Goal: Task Accomplishment & Management: Use online tool/utility

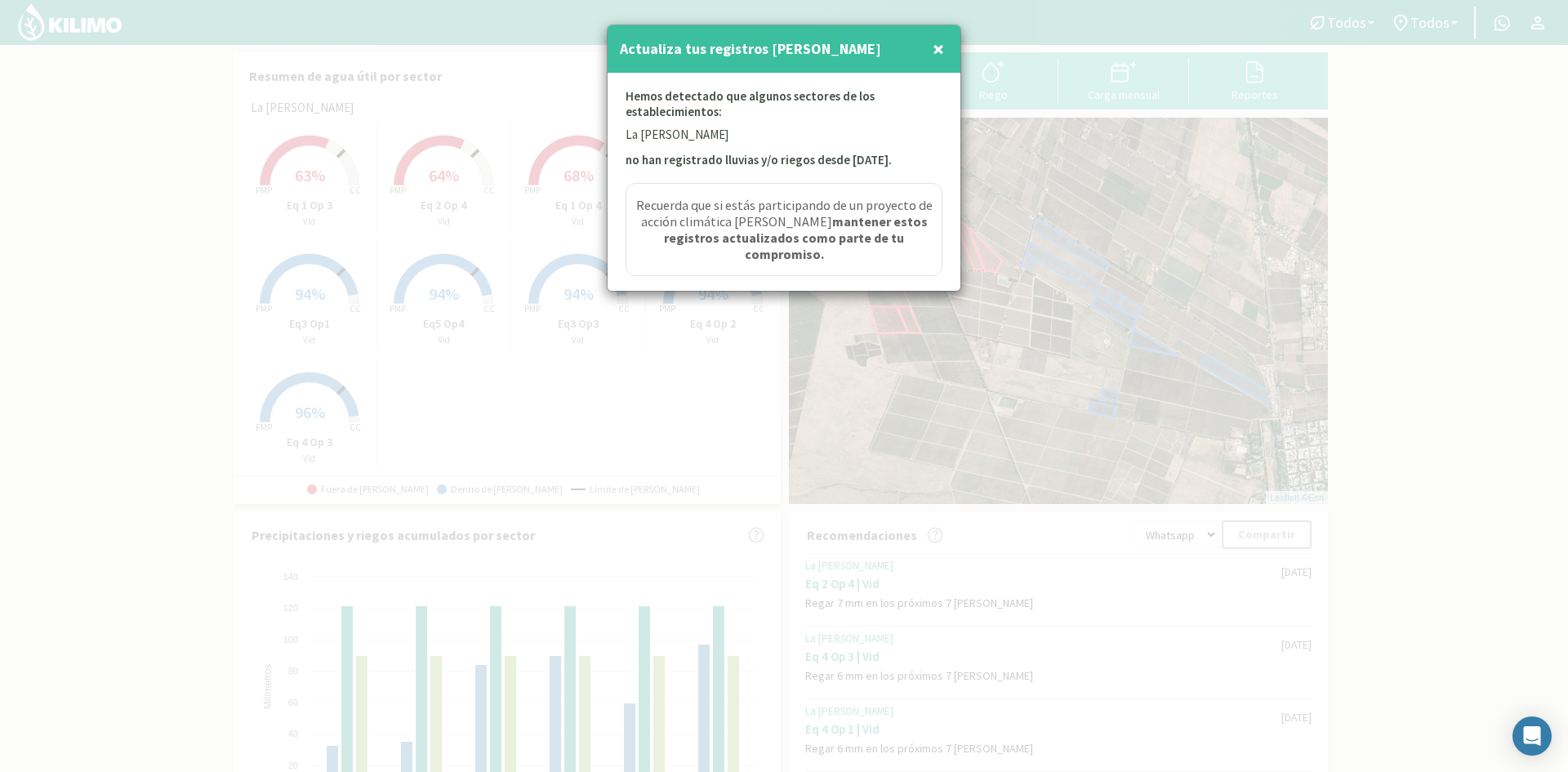
click at [941, 43] on span "×" at bounding box center [939, 48] width 11 height 27
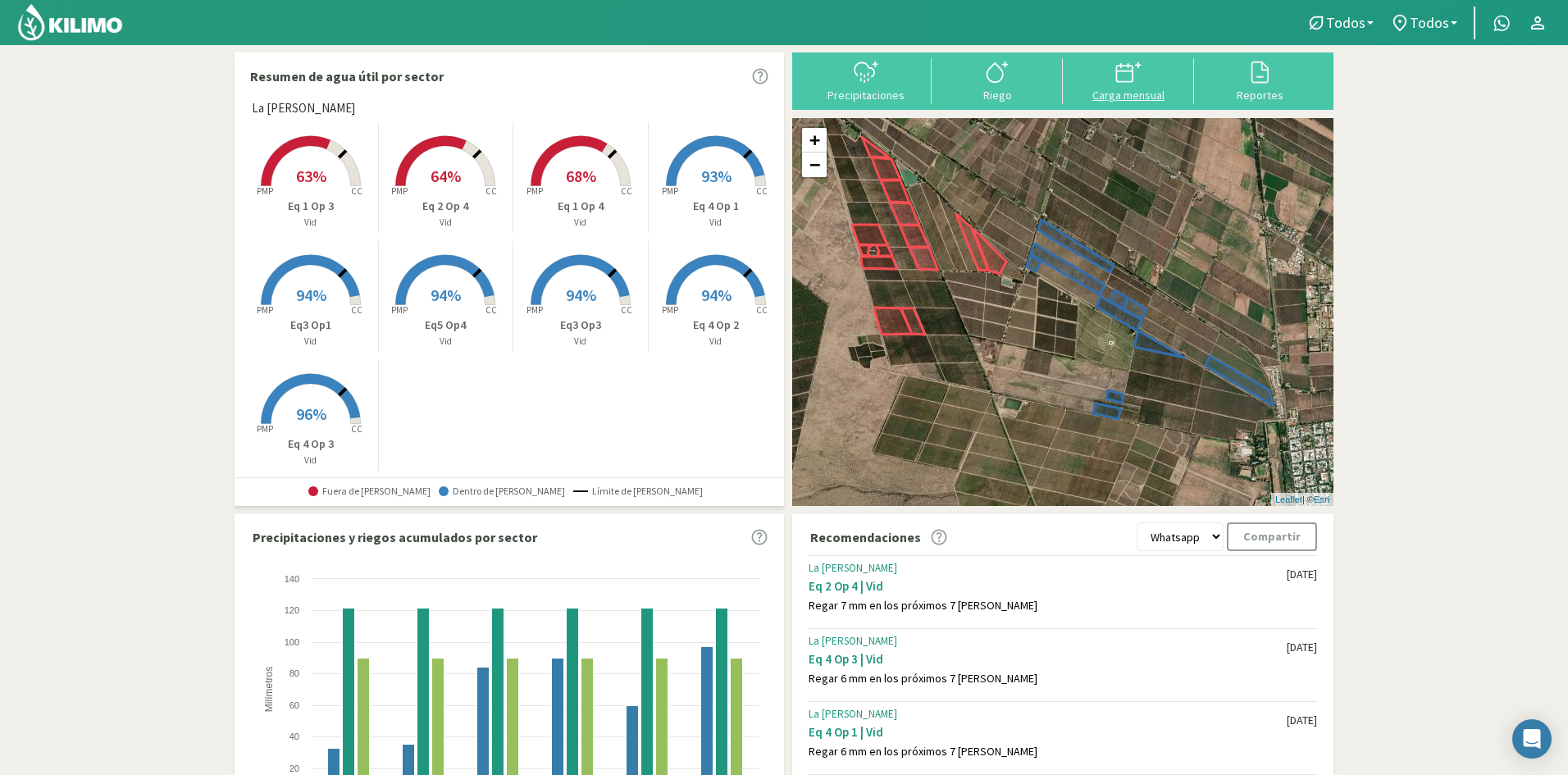
click at [1126, 92] on div "Carga mensual" at bounding box center [1129, 95] width 122 height 11
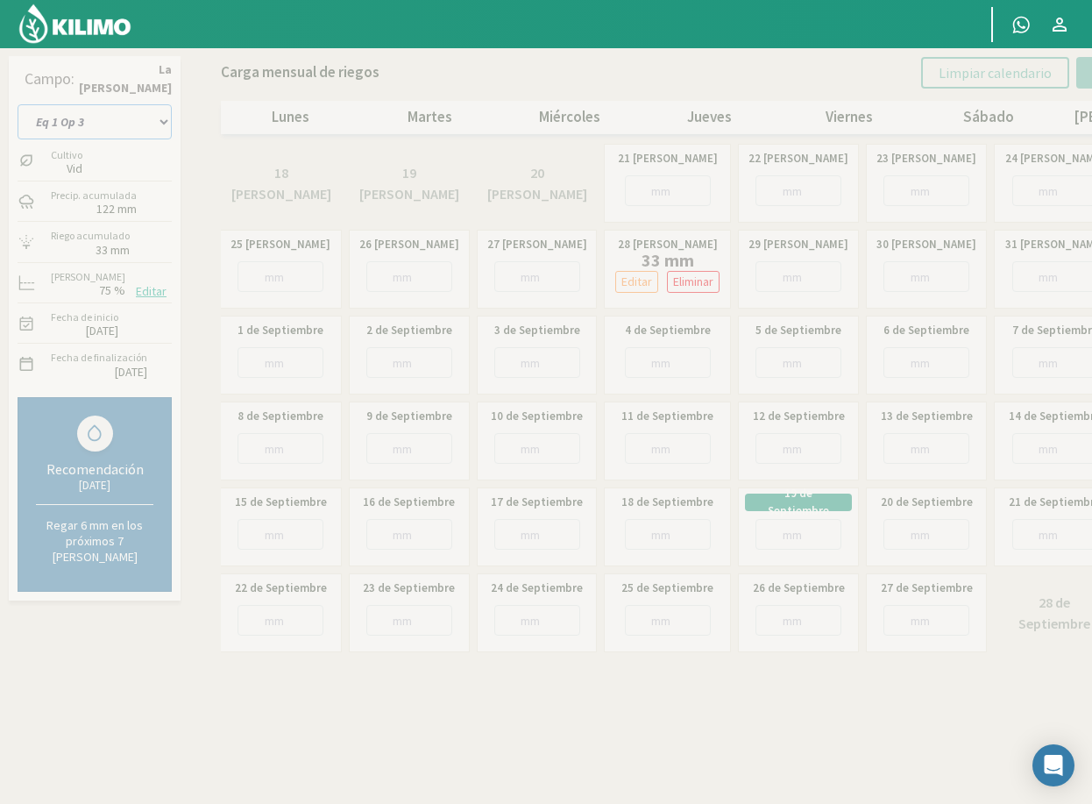
click at [122, 126] on select "Eq 1 Op 3 Eq 1 Op 4 Eq 2 Op 4 Eq3 Op1 Eq3 Op3 Eq 4 Op 1 Eq 4 Op 2 Eq 4 Op 3 Eq5…" at bounding box center [95, 121] width 154 height 35
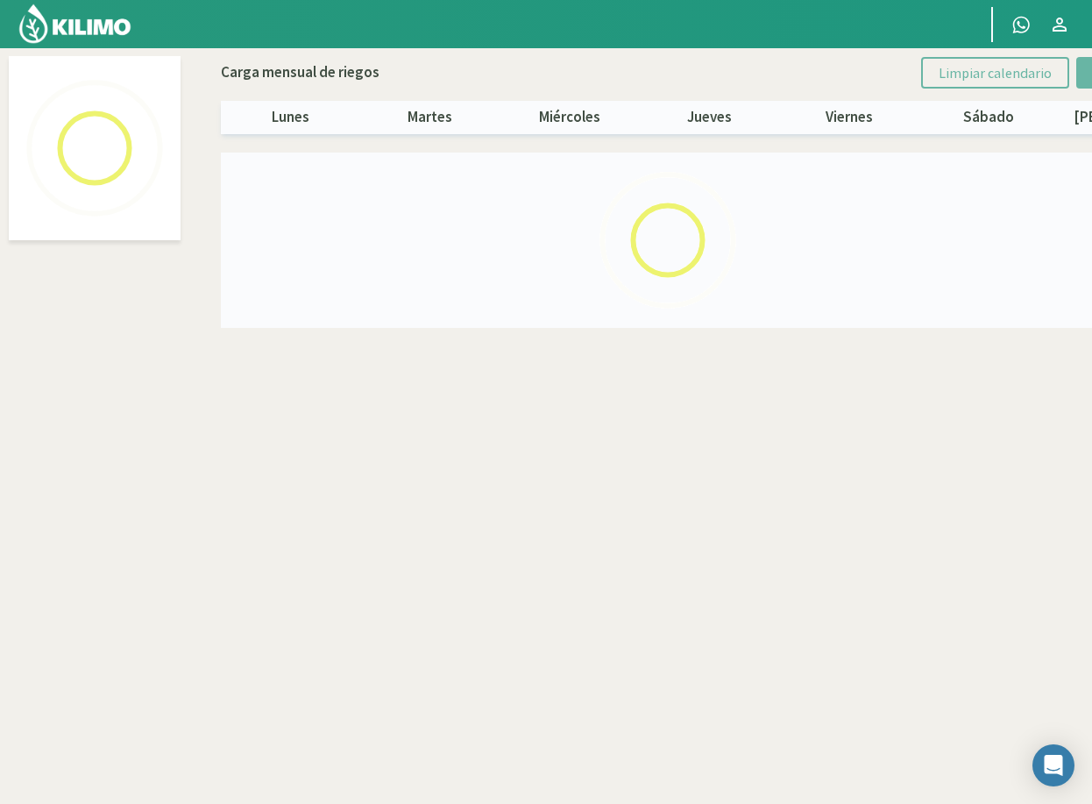
select select "5: Object"
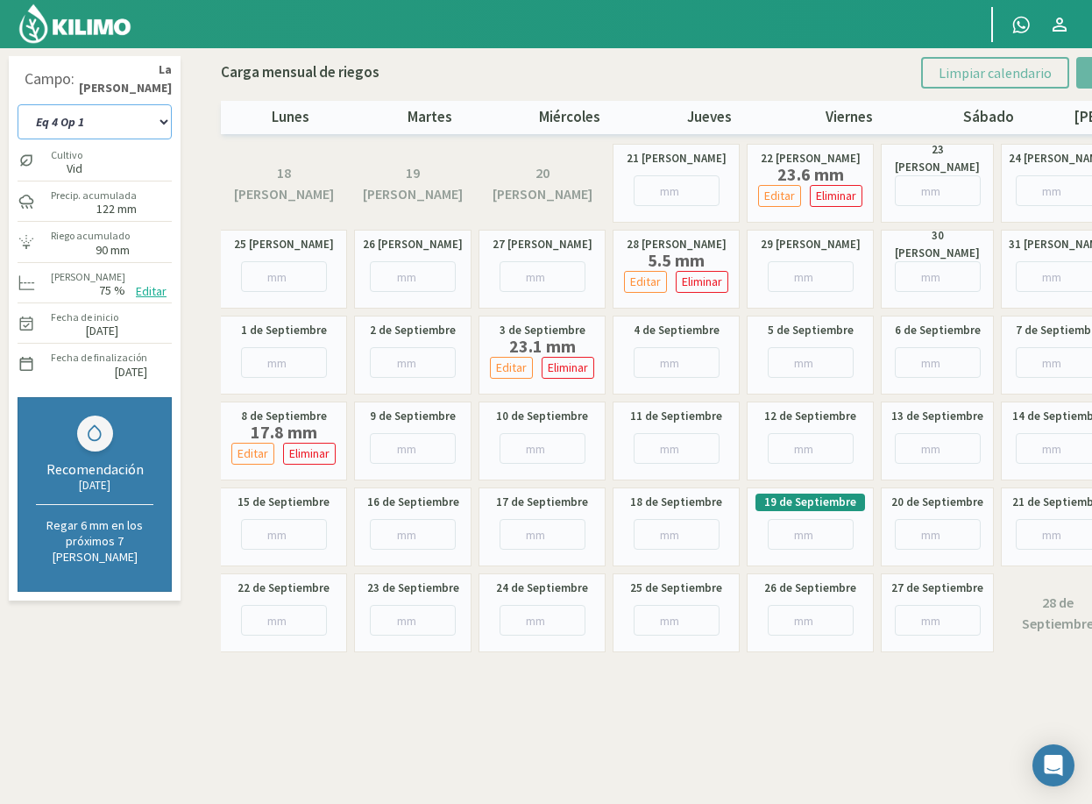
click at [137, 130] on select "Eq 1 Op 3 Eq 1 Op 4 Eq 2 Op 4 Eq3 Op1 Eq3 Op3 Eq 4 Op 1 Eq 4 Op 2 Eq 4 Op 3 Eq5…" at bounding box center [95, 121] width 154 height 35
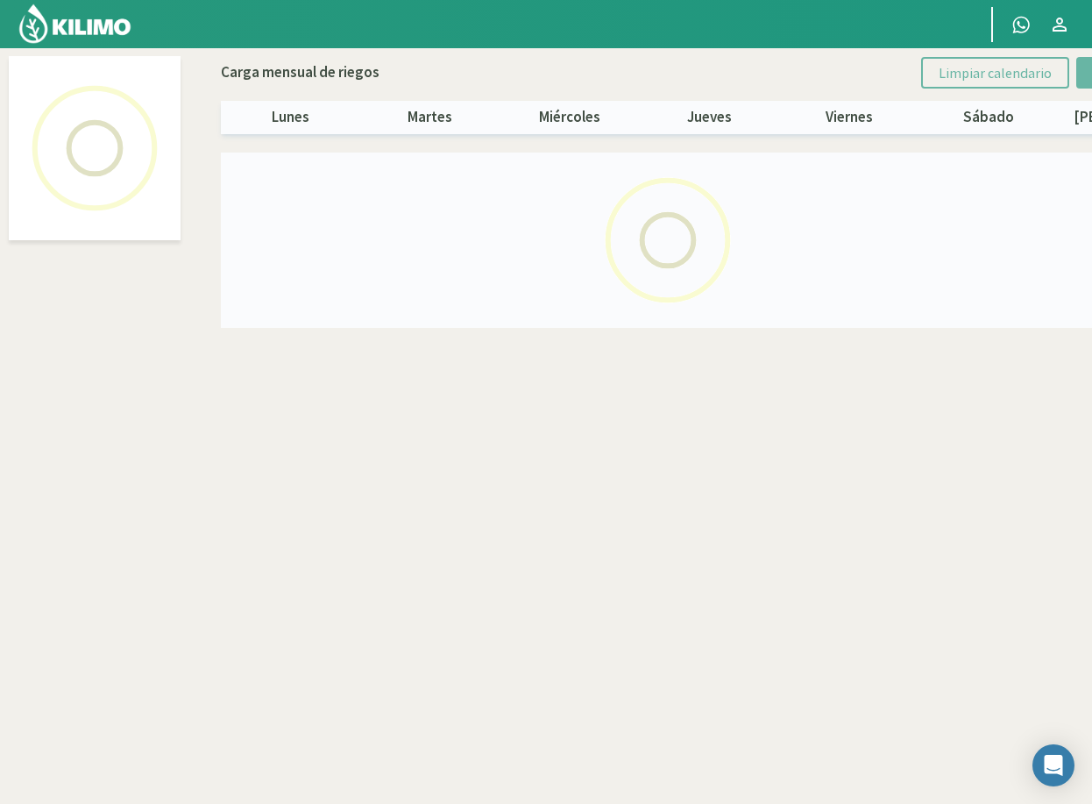
select select "6: Object"
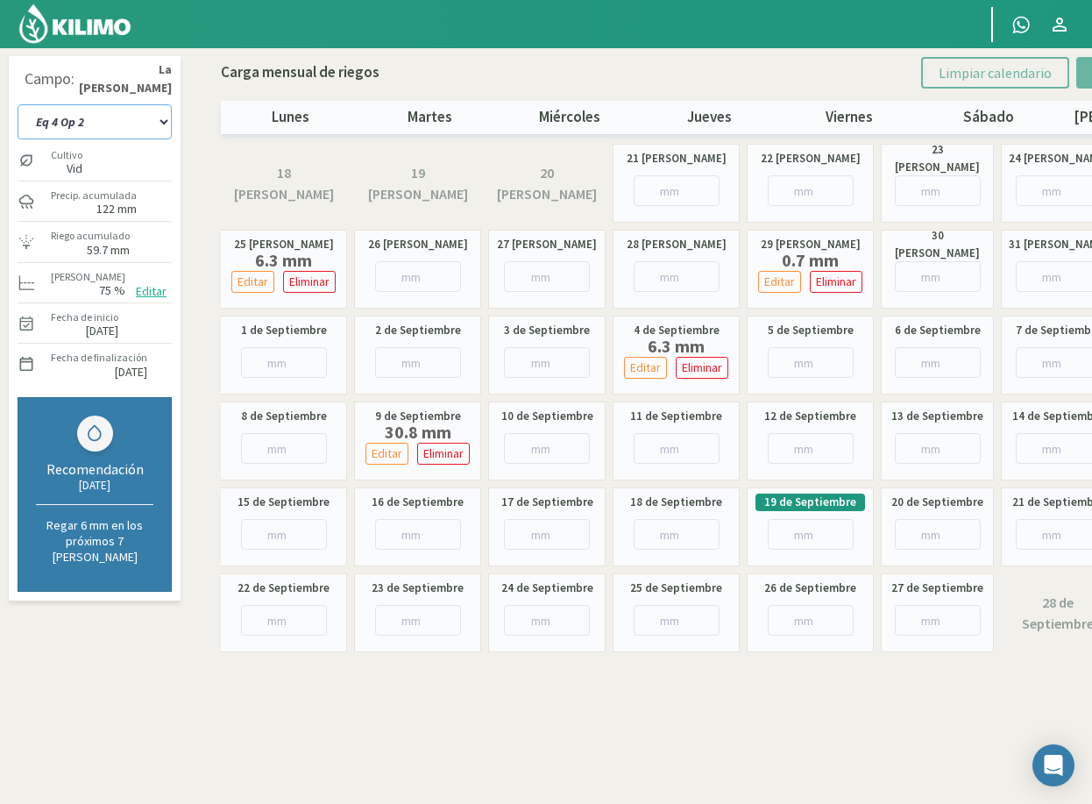
click at [93, 126] on select "Eq 1 Op 3 Eq 1 Op 4 Eq 2 Op 4 Eq3 Op1 Eq3 Op3 Eq 4 Op 1 Eq 4 Op 2 Eq 4 Op 3 Eq5…" at bounding box center [95, 121] width 154 height 35
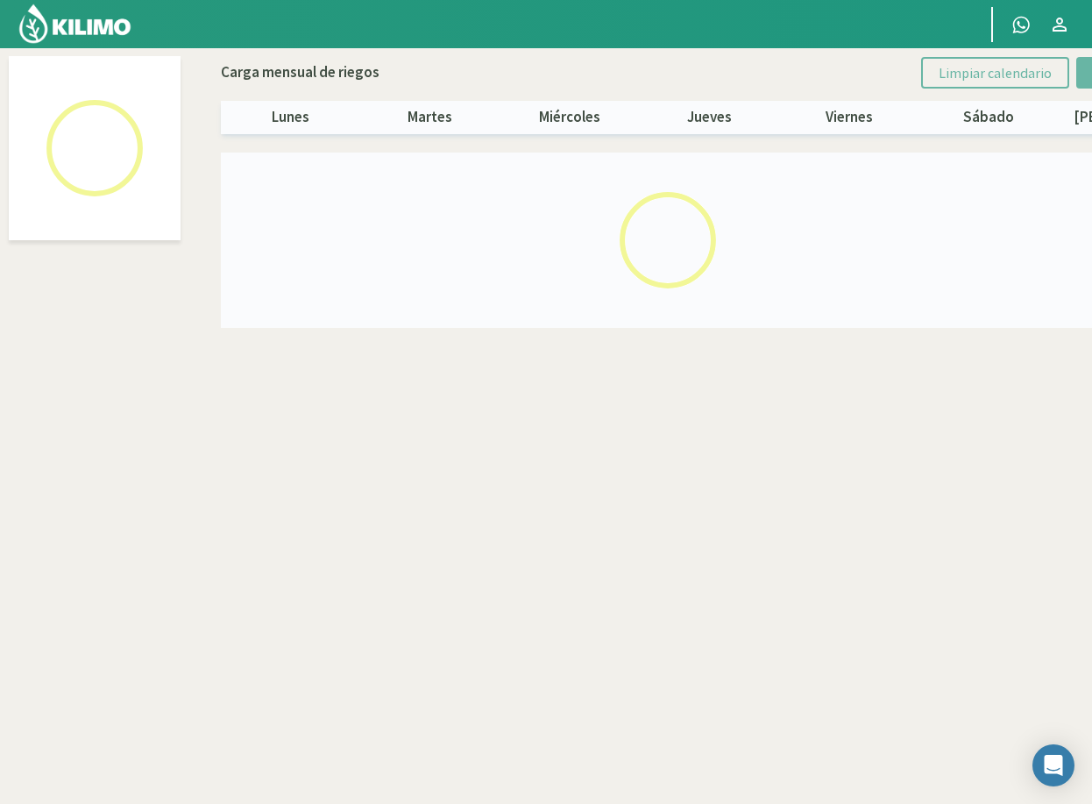
select select "7: Object"
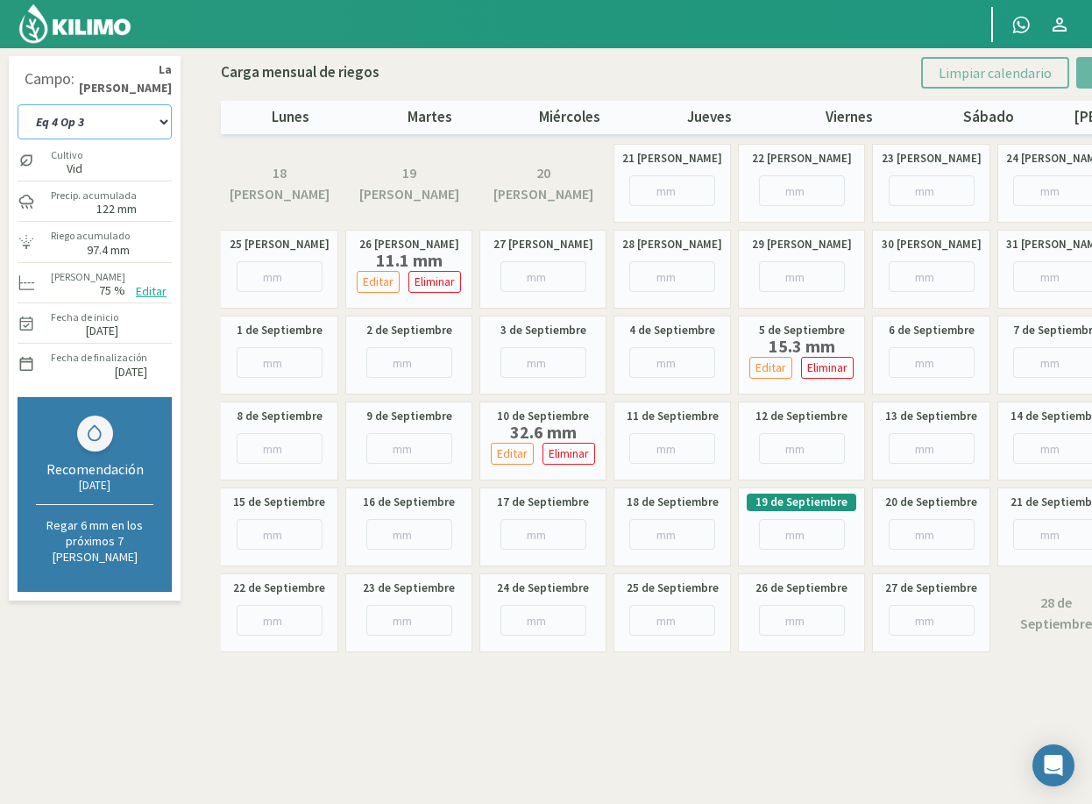
click at [124, 125] on select "Eq 1 Op 3 Eq 1 Op 4 Eq 2 Op 4 Eq3 Op1 Eq3 Op3 Eq 4 Op 1 Eq 4 Op 2 Eq 4 Op 3 Eq5…" at bounding box center [95, 121] width 154 height 35
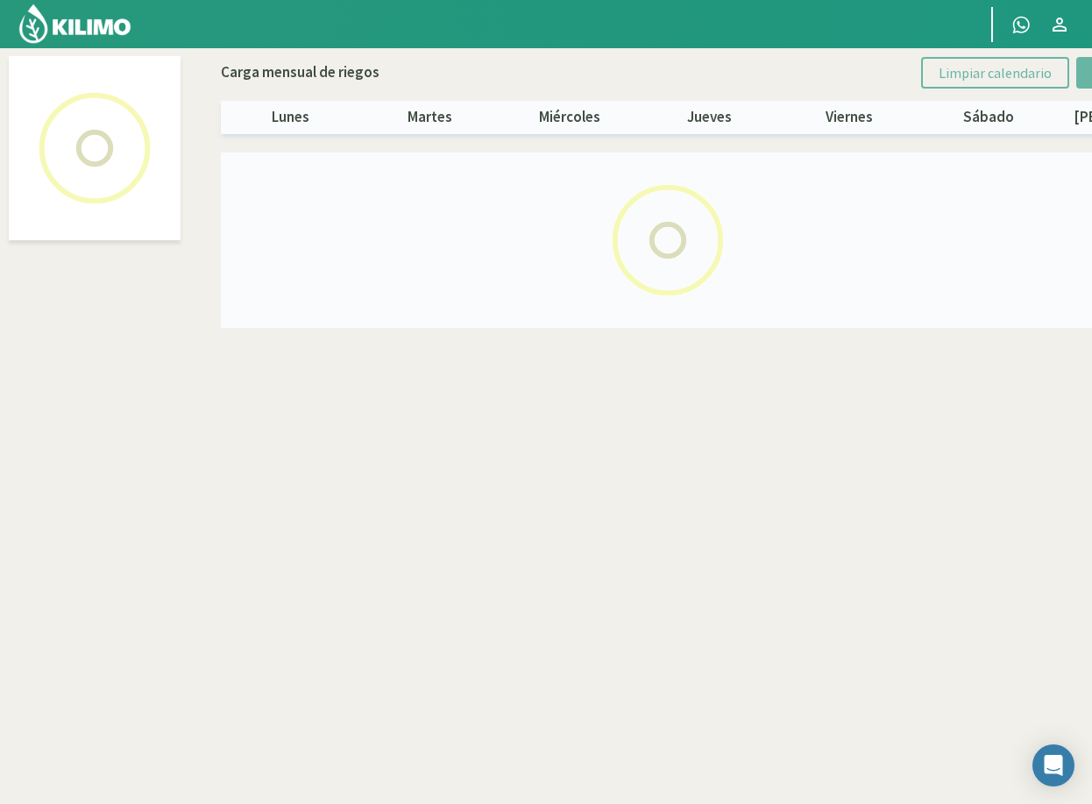
select select "2: Object"
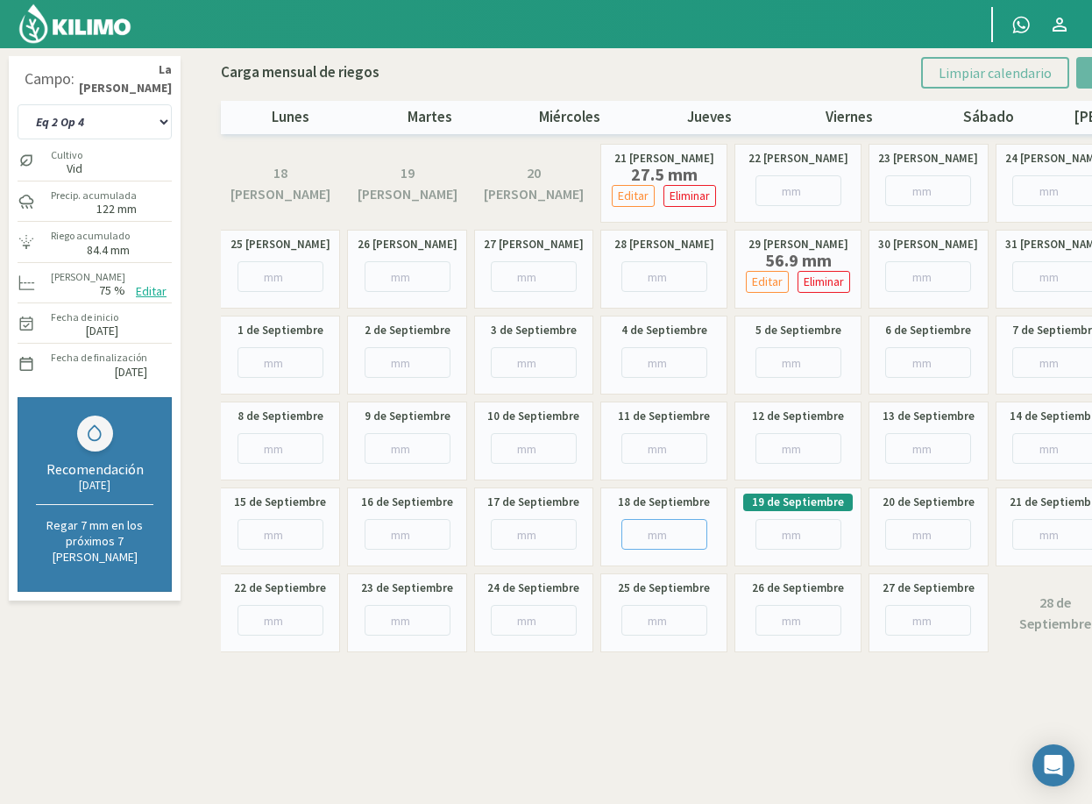
click at [650, 536] on input "number" at bounding box center [664, 534] width 86 height 31
type input "61"
type input "61.3"
click at [95, 125] on select "Eq 1 Op 3 Eq 1 Op 4 Eq 2 Op 4 Eq3 Op1 Eq3 Op3 Eq 4 Op 1 Eq 4 Op 2 Eq 4 Op 3 Eq5…" at bounding box center [95, 121] width 154 height 35
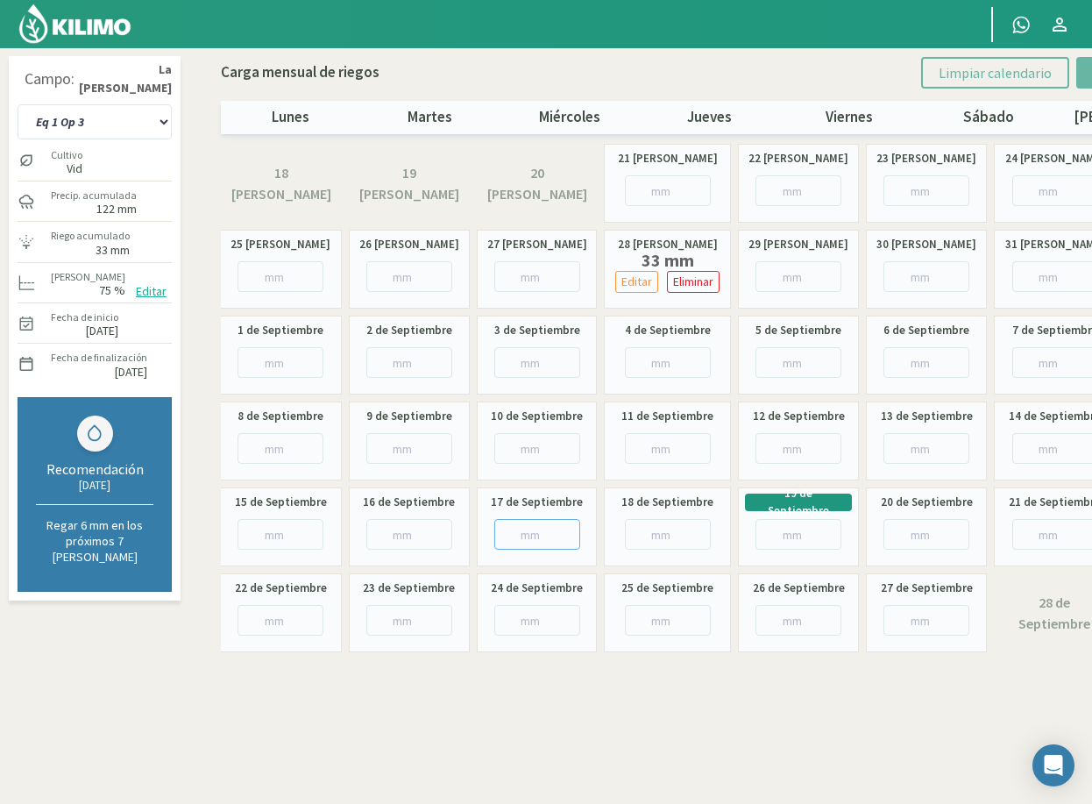
click at [514, 528] on input "number" at bounding box center [537, 534] width 86 height 31
type input "9"
type input "9.6"
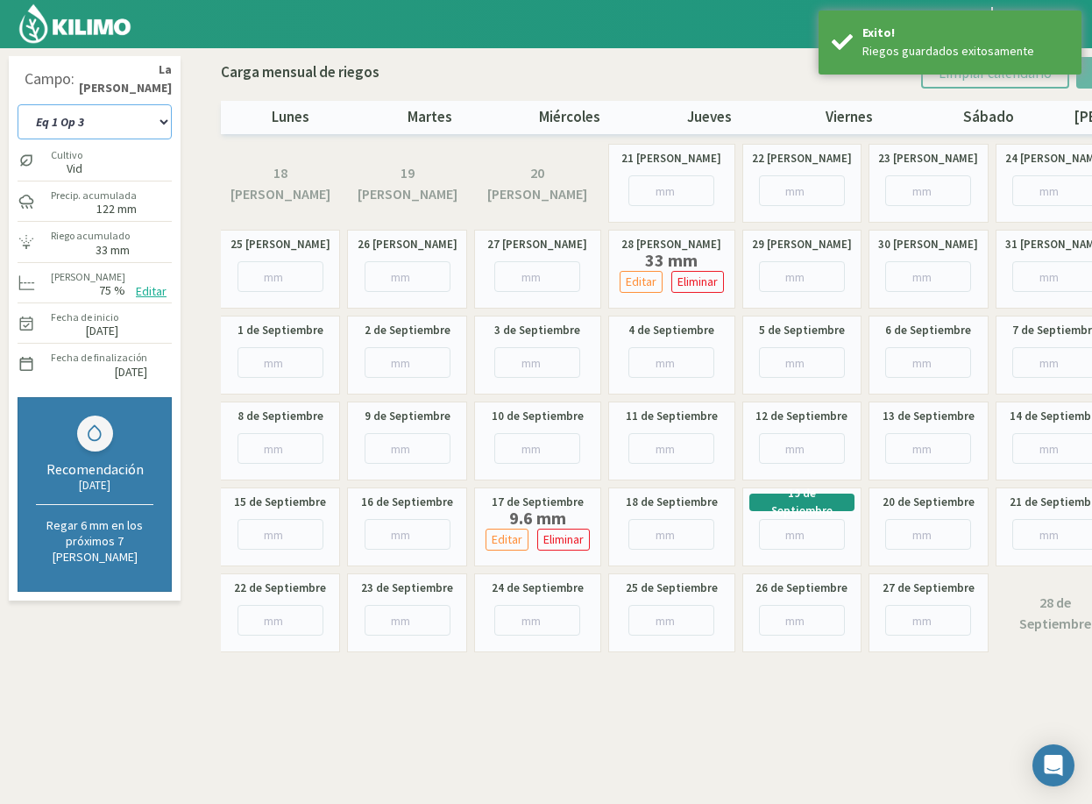
click at [135, 110] on select "Eq 1 Op 3 Eq 1 Op 4 Eq 2 Op 4 Eq3 Op1 Eq3 Op3 Eq 4 Op 1 Eq 4 Op 2 Eq 4 Op 3 Eq5…" at bounding box center [95, 121] width 154 height 35
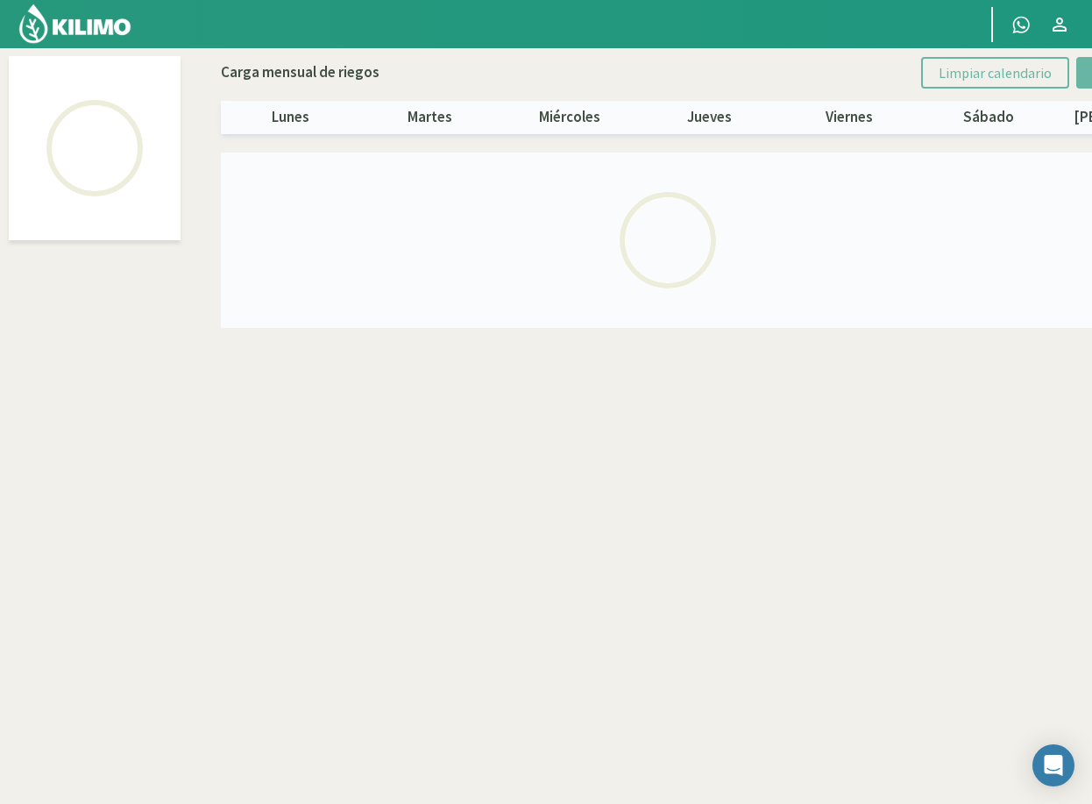
select select "1: Object"
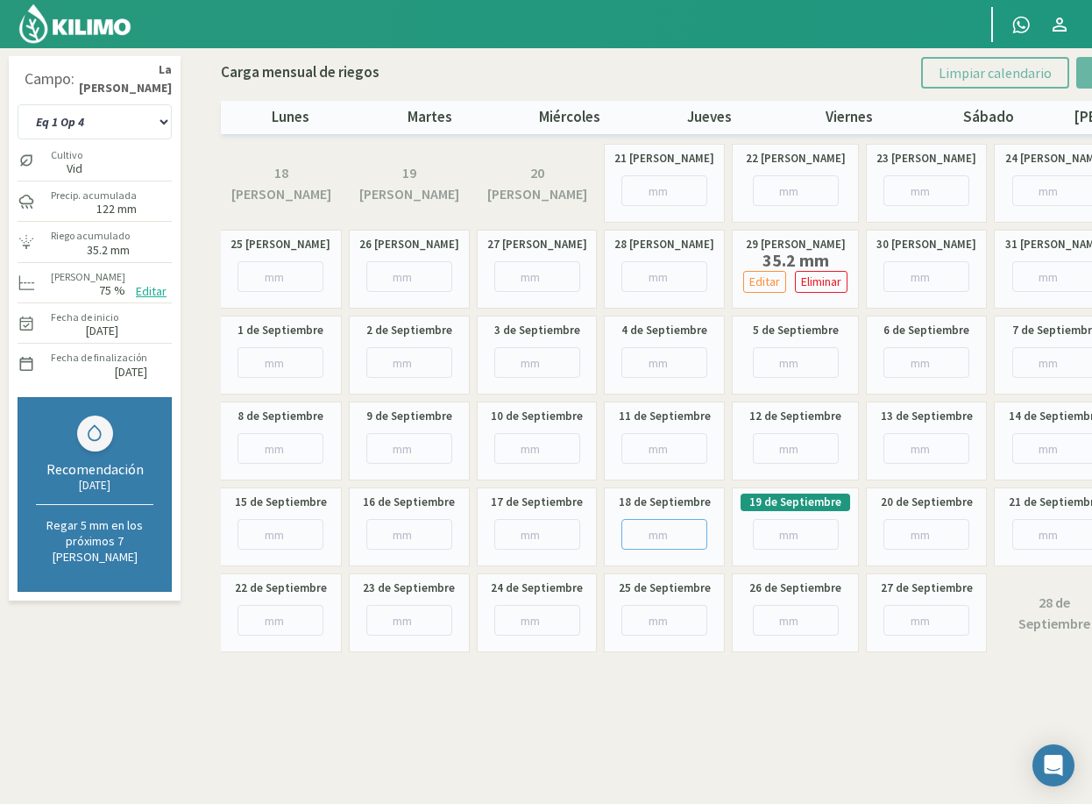
click at [657, 534] on input "number" at bounding box center [664, 534] width 86 height 31
type input "35"
type input "35.2"
click at [98, 130] on select "Eq 1 Op 3 Eq 1 Op 4 Eq 2 Op 4 Eq3 Op1 Eq3 Op3 Eq 4 Op 1 Eq 4 Op 2 Eq 4 Op 3 Eq5…" at bounding box center [95, 121] width 154 height 35
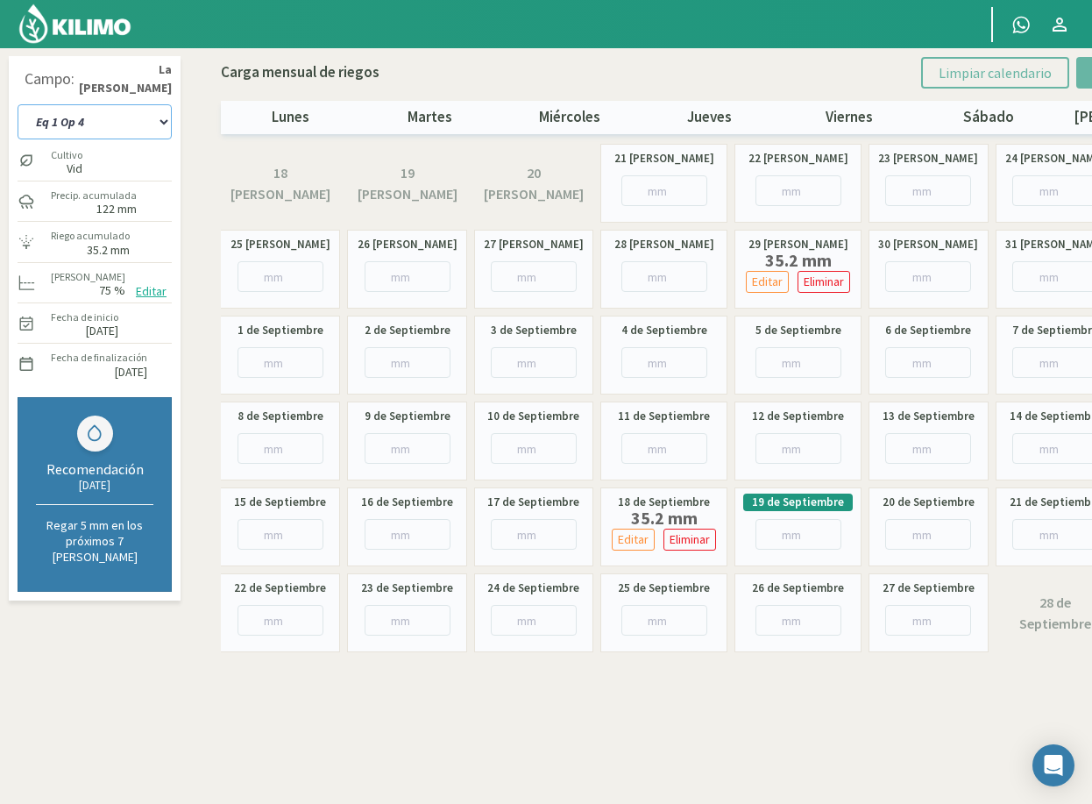
click at [95, 118] on select "Eq 1 Op 3 Eq 1 Op 4 Eq 2 Op 4 Eq3 Op1 Eq3 Op3 Eq 4 Op 1 Eq 4 Op 2 Eq 4 Op 3 Eq5…" at bounding box center [95, 121] width 154 height 35
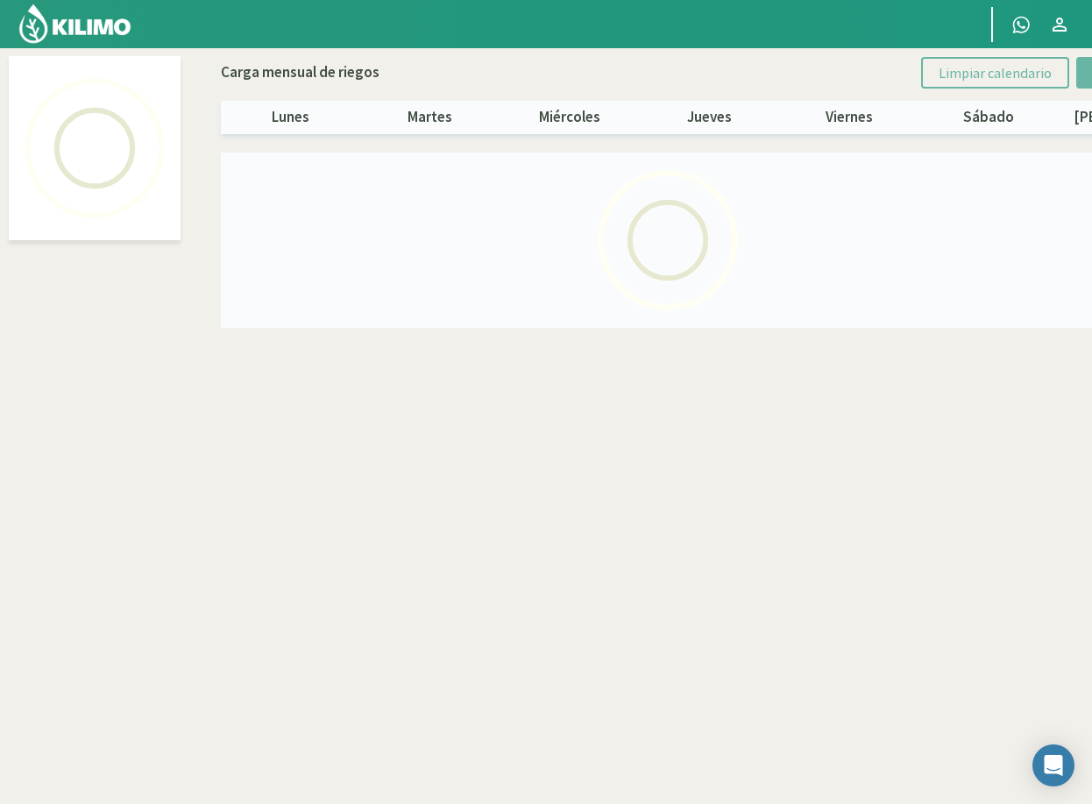
select select "5: Object"
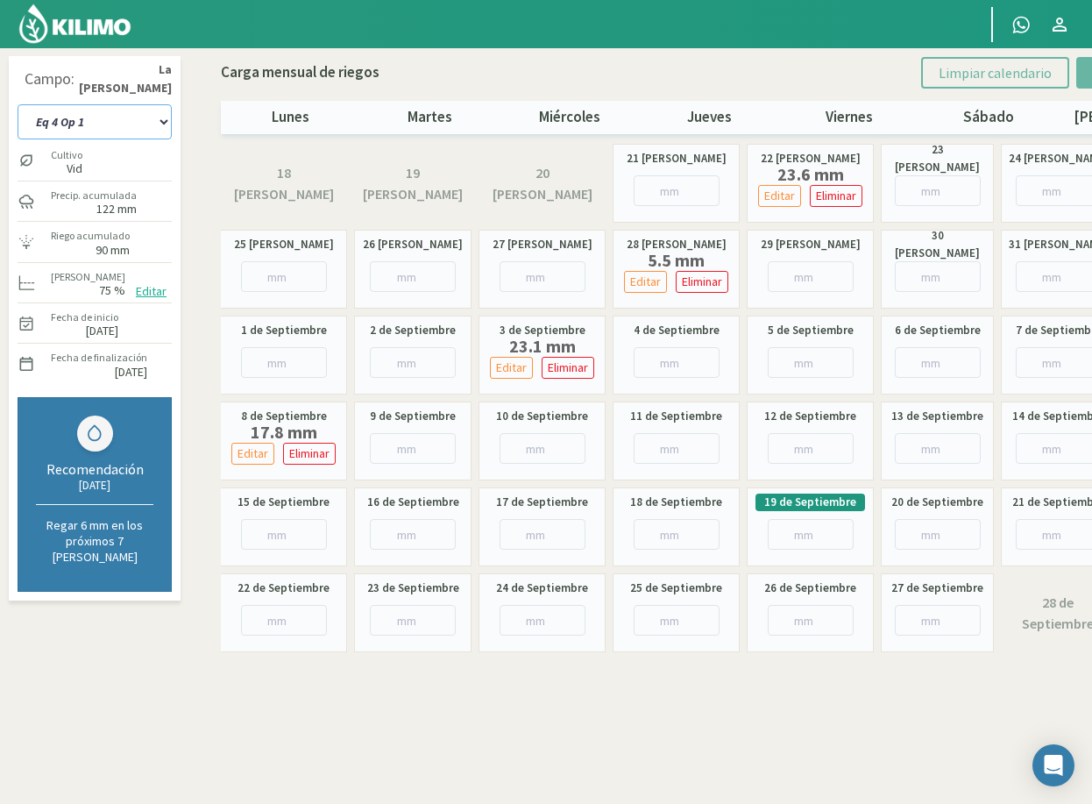
click at [123, 126] on select "Eq 1 Op 3 Eq 1 Op 4 Eq 2 Op 4 Eq3 Op1 Eq3 Op3 Eq 4 Op 1 Eq 4 Op 2 Eq 4 Op 3 Eq5…" at bounding box center [95, 121] width 154 height 35
click at [141, 126] on select "Eq 1 Op 3 Eq 1 Op 4 Eq 2 Op 4 Eq3 Op1 Eq3 Op3 Eq 4 Op 1 Eq 4 Op 2 Eq 4 Op 3 Eq5…" at bounding box center [95, 121] width 154 height 35
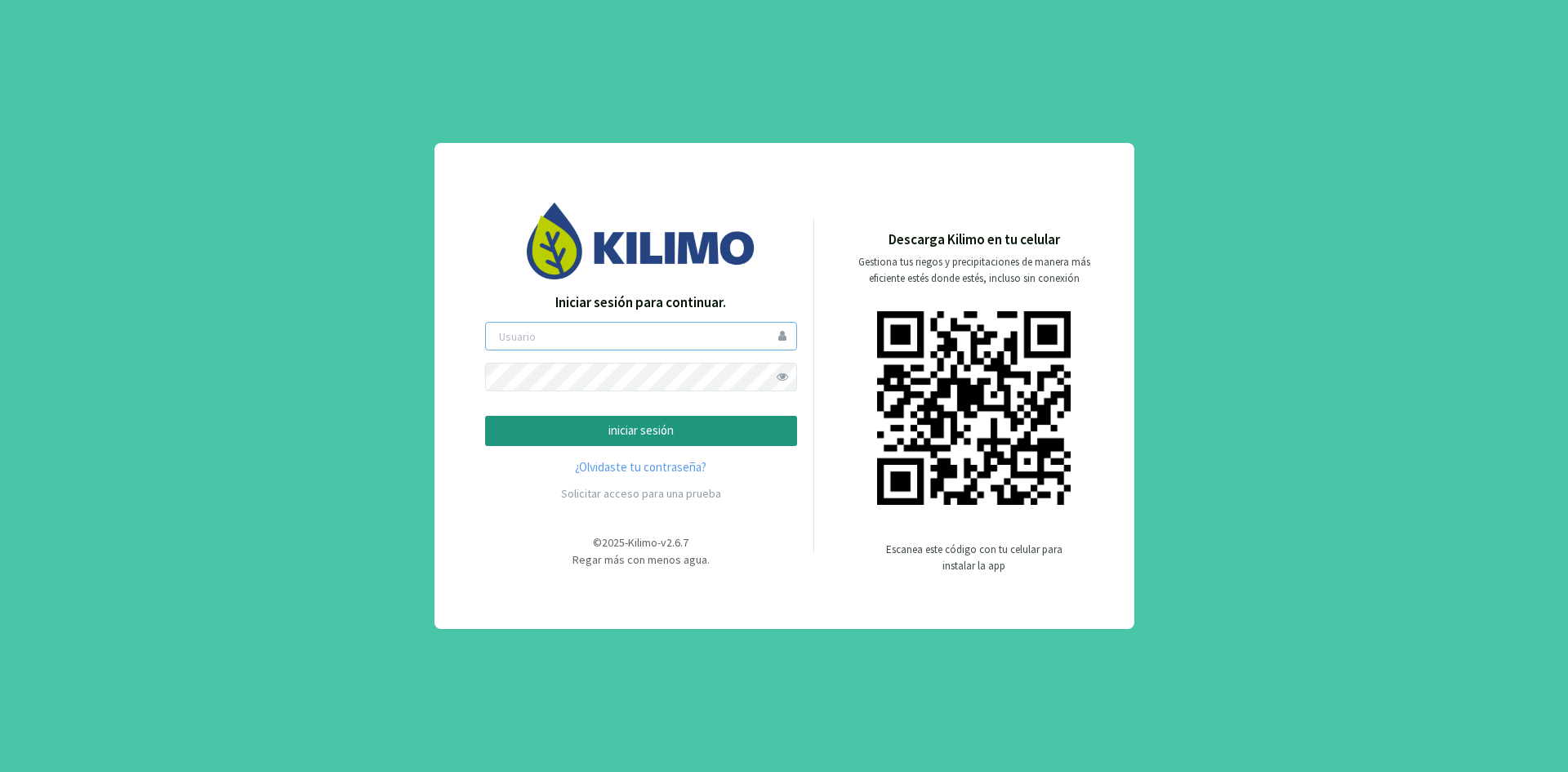
type input "ceferinom"
click at [620, 428] on p "iniciar sesión" at bounding box center [640, 431] width 284 height 19
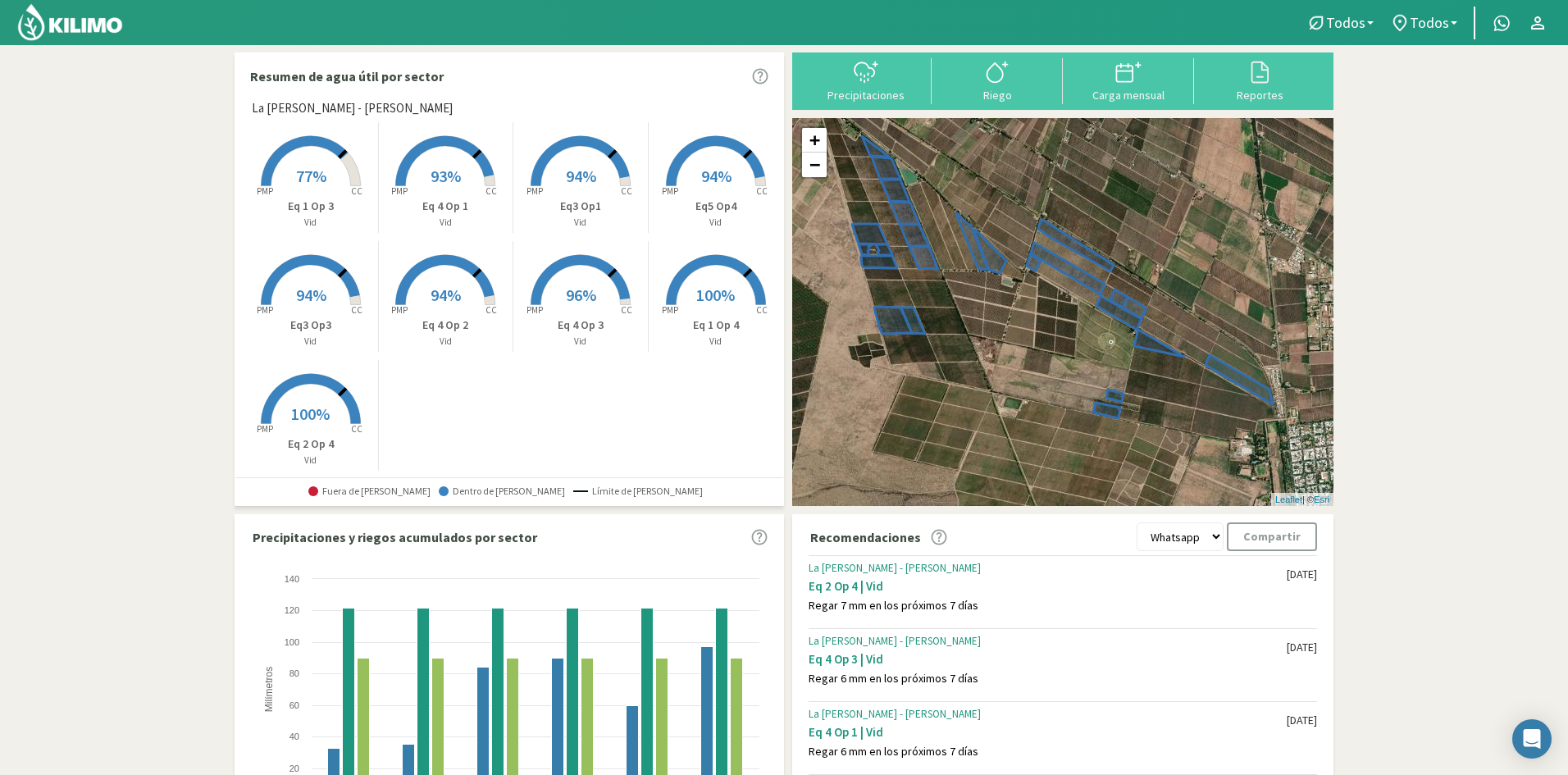
click at [948, 245] on div "+ − Leaflet | © Esri" at bounding box center [1062, 312] width 541 height 388
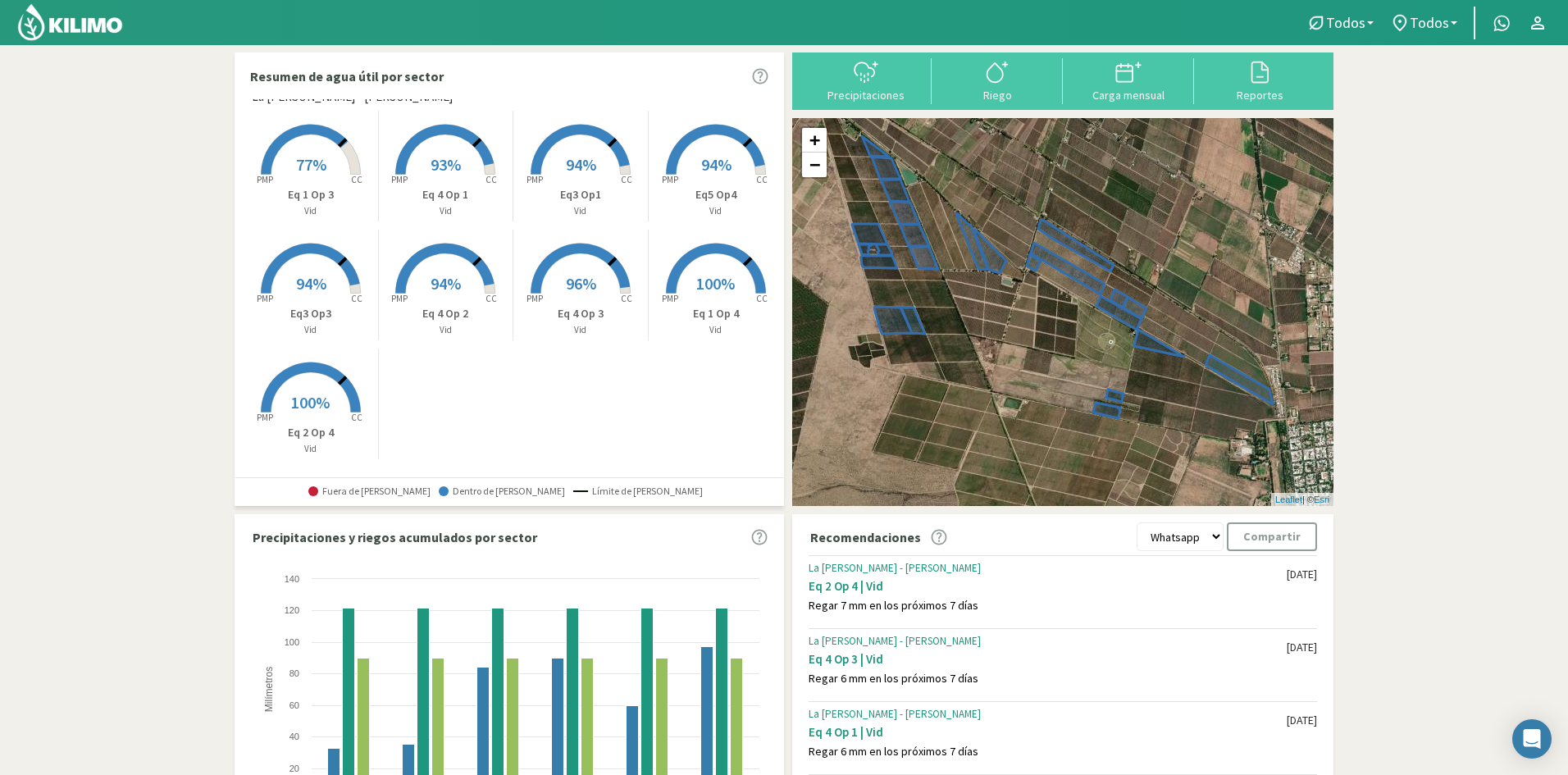
scroll to position [14, 0]
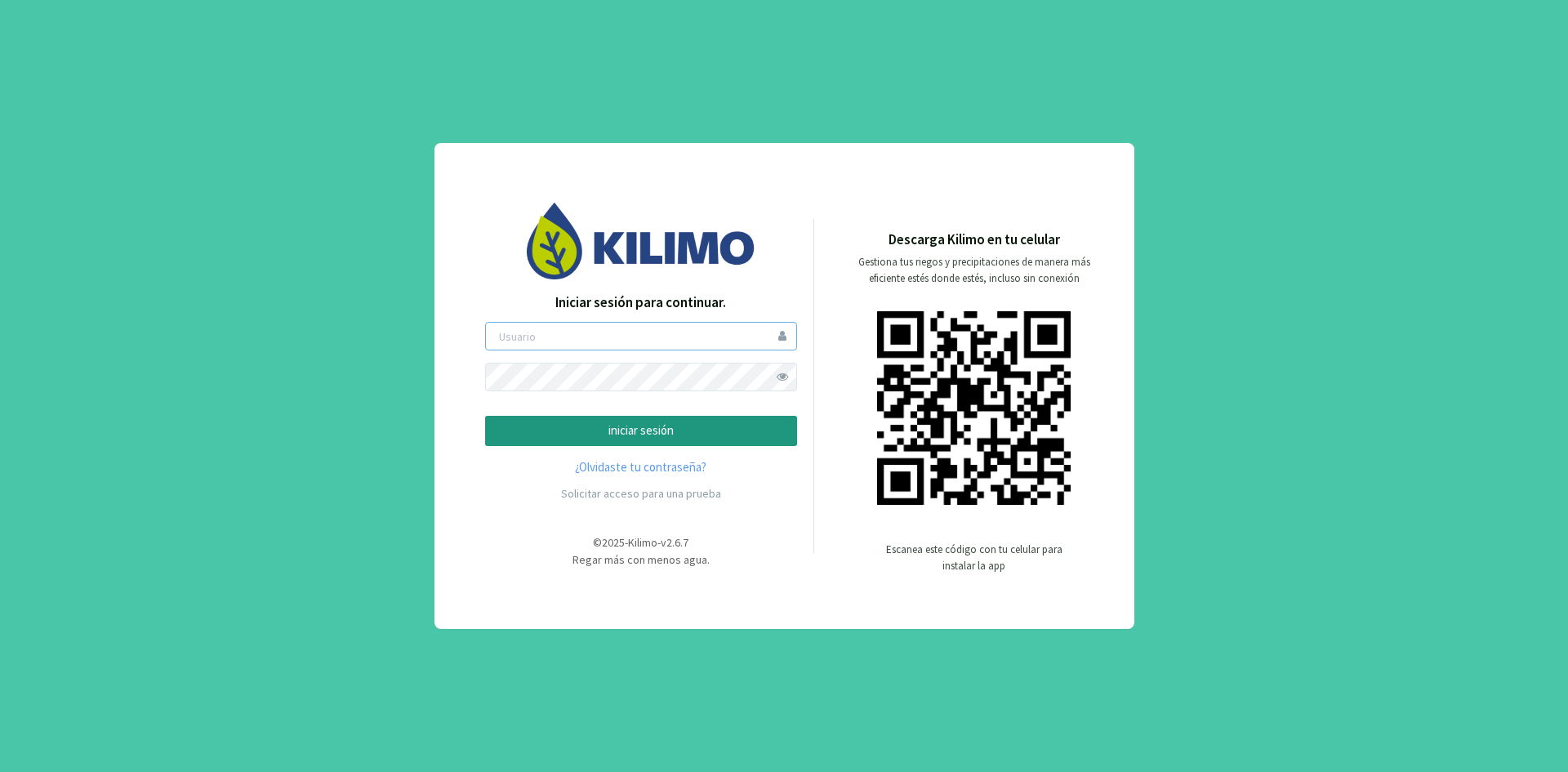
type input "ceferinom"
click at [643, 426] on p "iniciar sesión" at bounding box center [640, 431] width 284 height 19
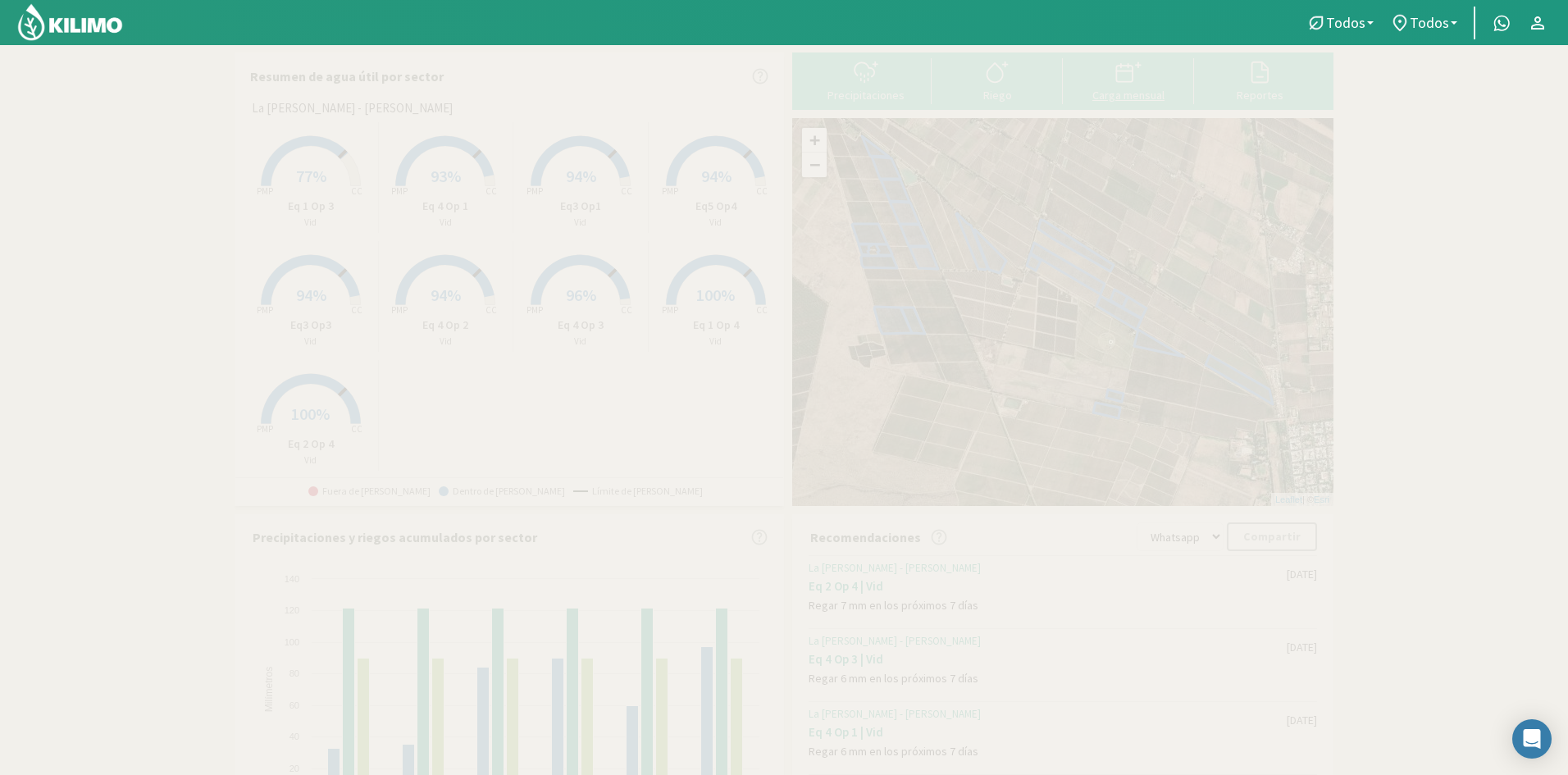
click at [1123, 76] on icon at bounding box center [1129, 72] width 26 height 26
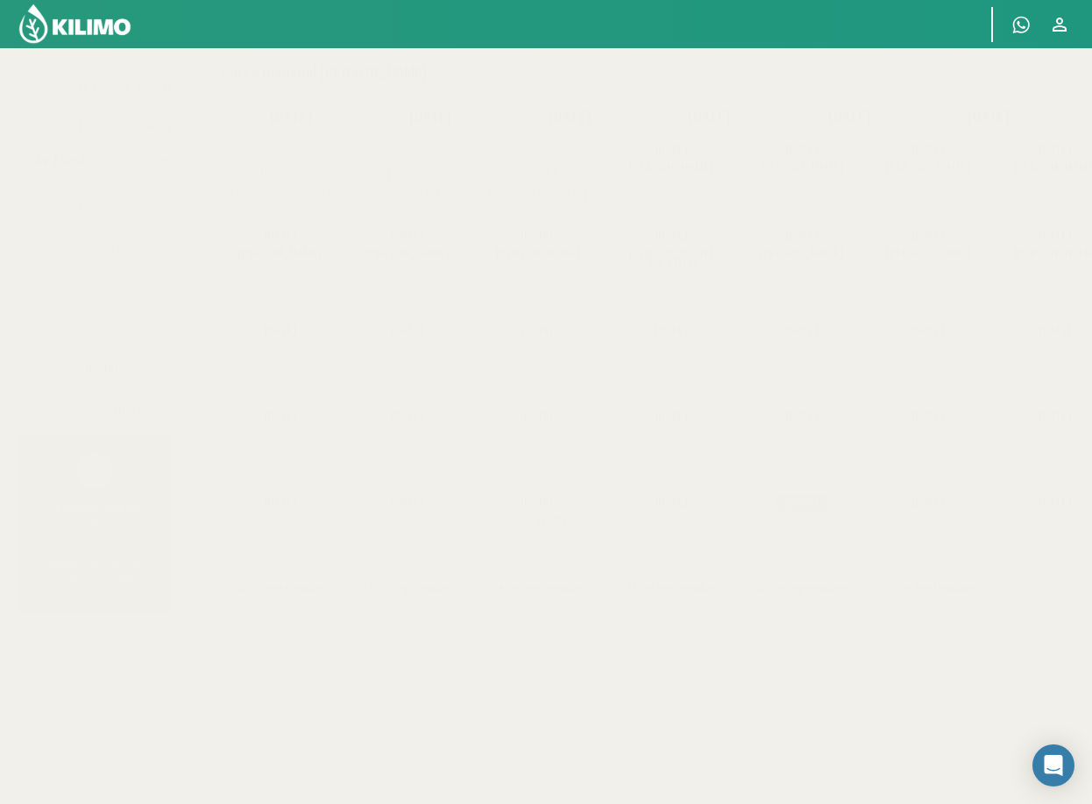
click at [116, 142] on select "Eq 1 Op 3 Eq 1 Op 4 Eq 2 Op 4 Eq3 Op1 Eq3 Op3 Eq 4 Op 1 Eq 4 Op 2 Eq 4 Op 3 Eq5…" at bounding box center [95, 159] width 154 height 35
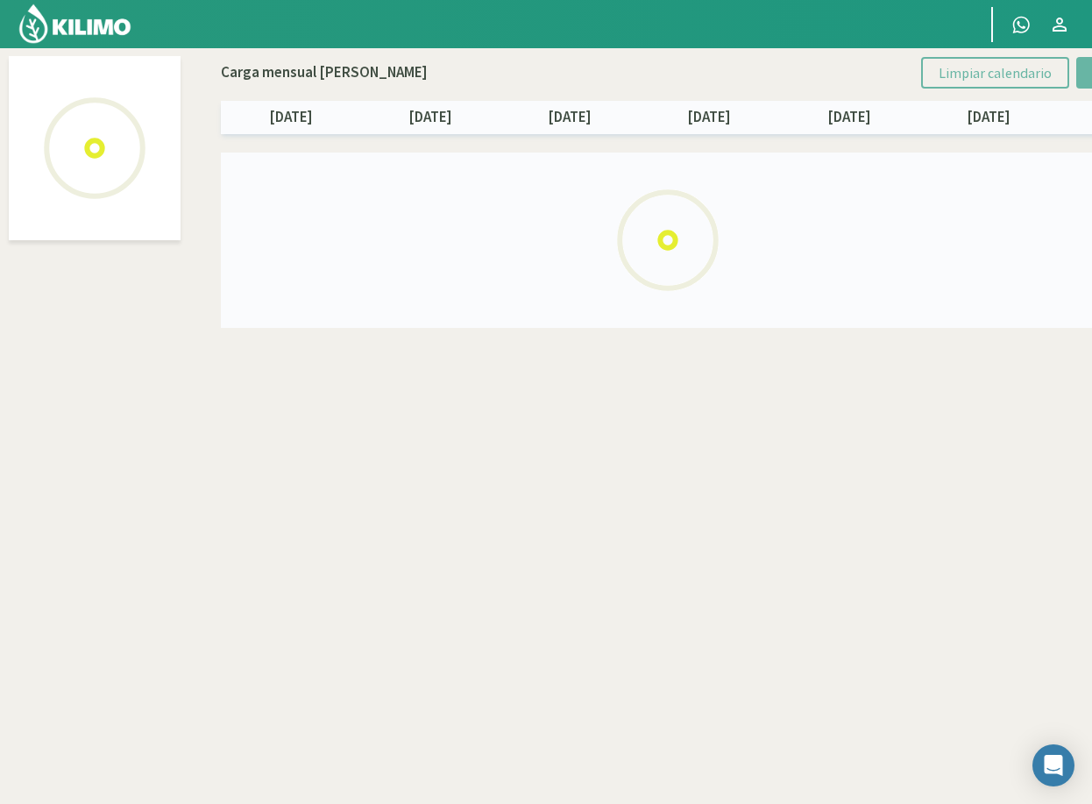
select select "7: Object"
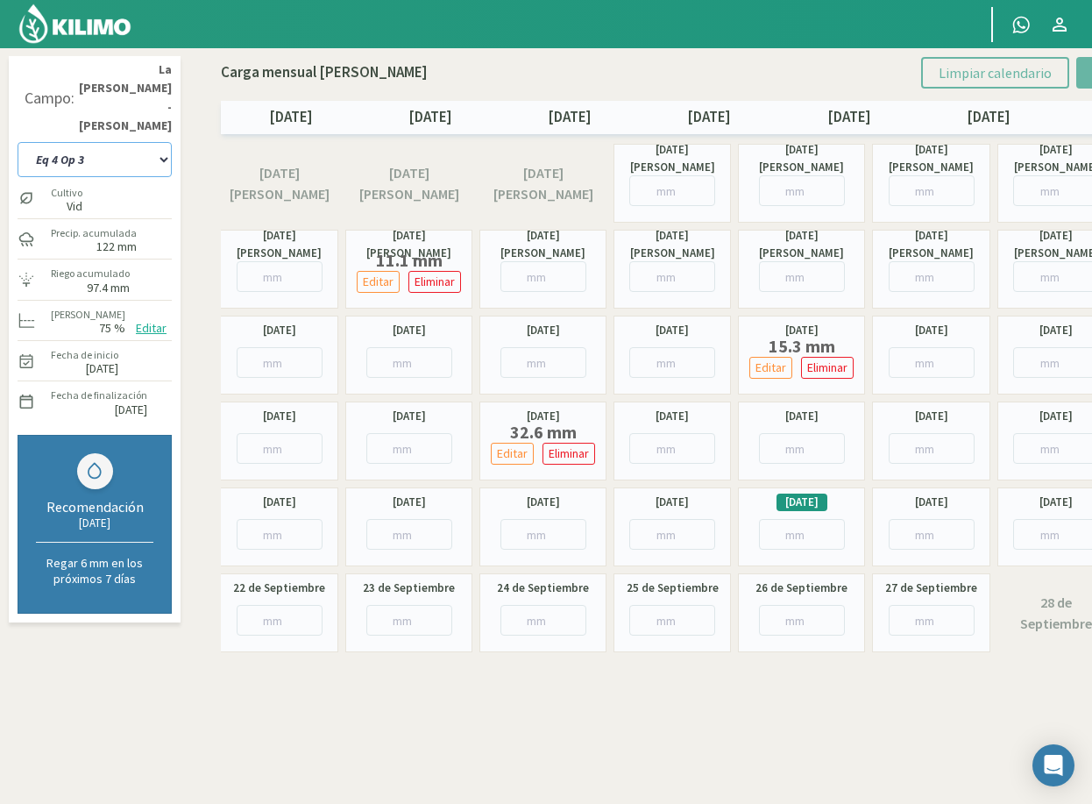
click at [99, 142] on select "Eq 1 Op 3 Eq 1 Op 4 Eq 2 Op 4 Eq3 Op1 Eq3 Op3 Eq 4 Op 1 Eq 4 Op 2 Eq 4 Op 3 Eq5…" at bounding box center [95, 159] width 154 height 35
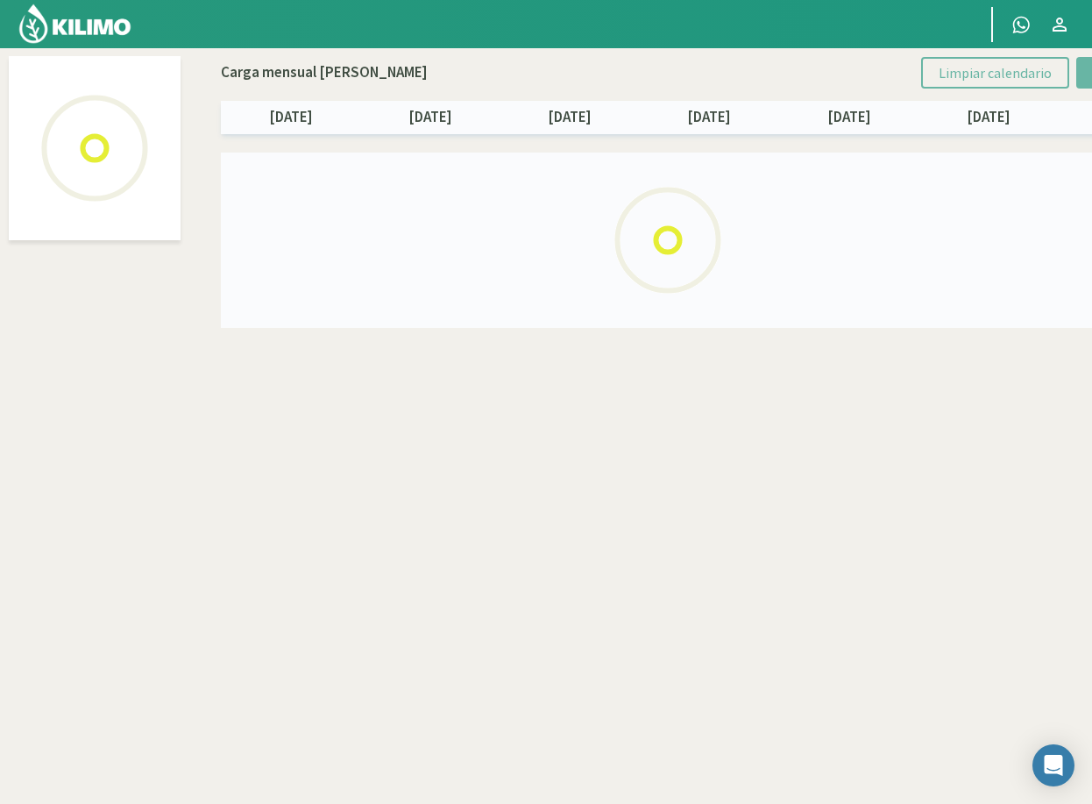
select select "6: Object"
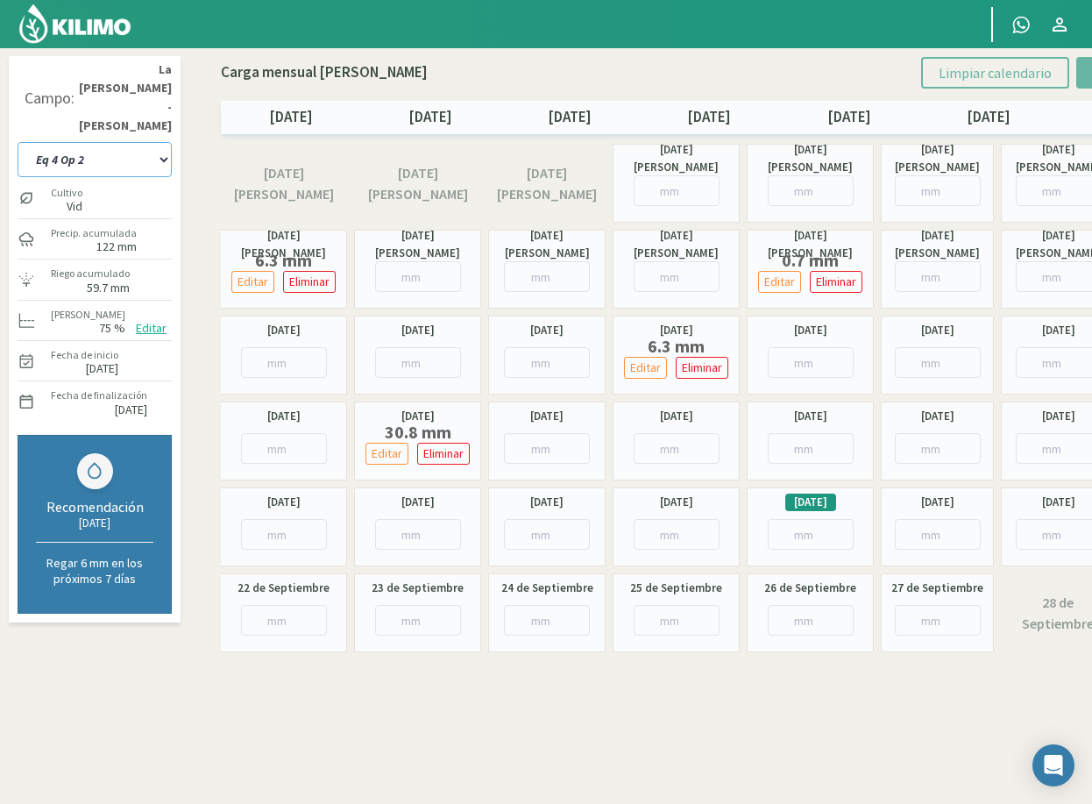
click at [118, 142] on select "Eq 1 Op 3 Eq 1 Op 4 Eq 2 Op 4 Eq3 Op1 Eq3 Op3 Eq 4 Op 1 Eq 4 Op 2 Eq 4 Op 3 Eq5…" at bounding box center [95, 159] width 154 height 35
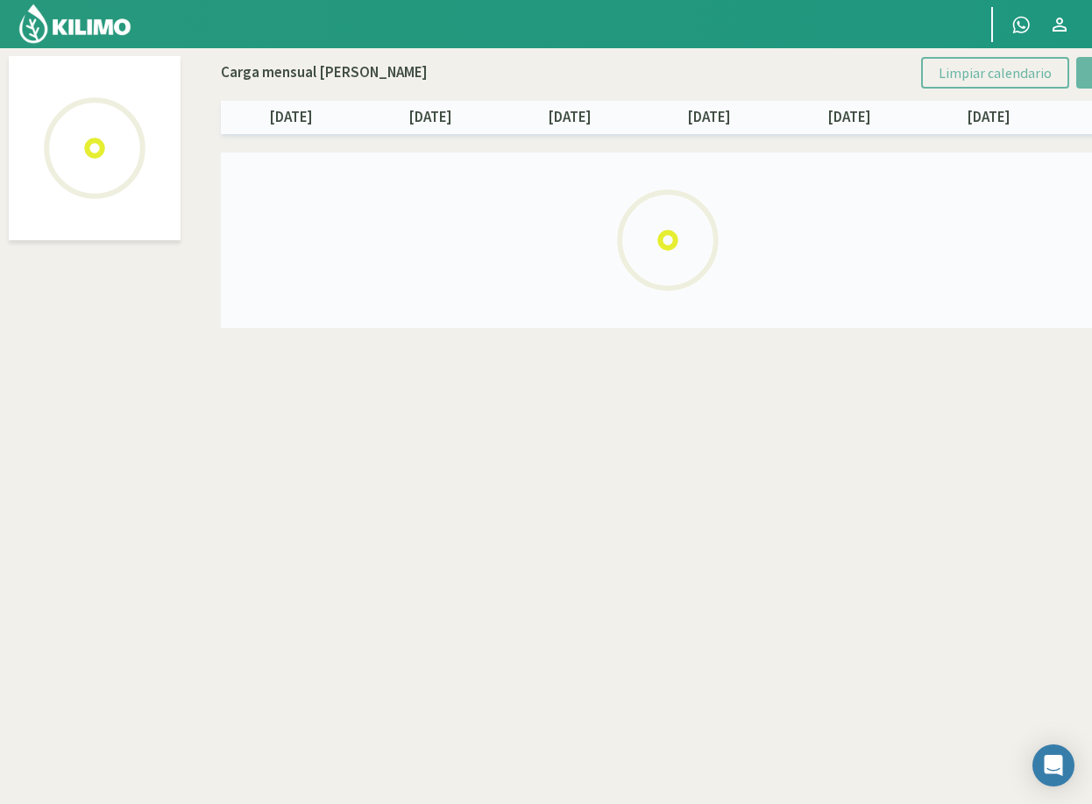
select select "7: Object"
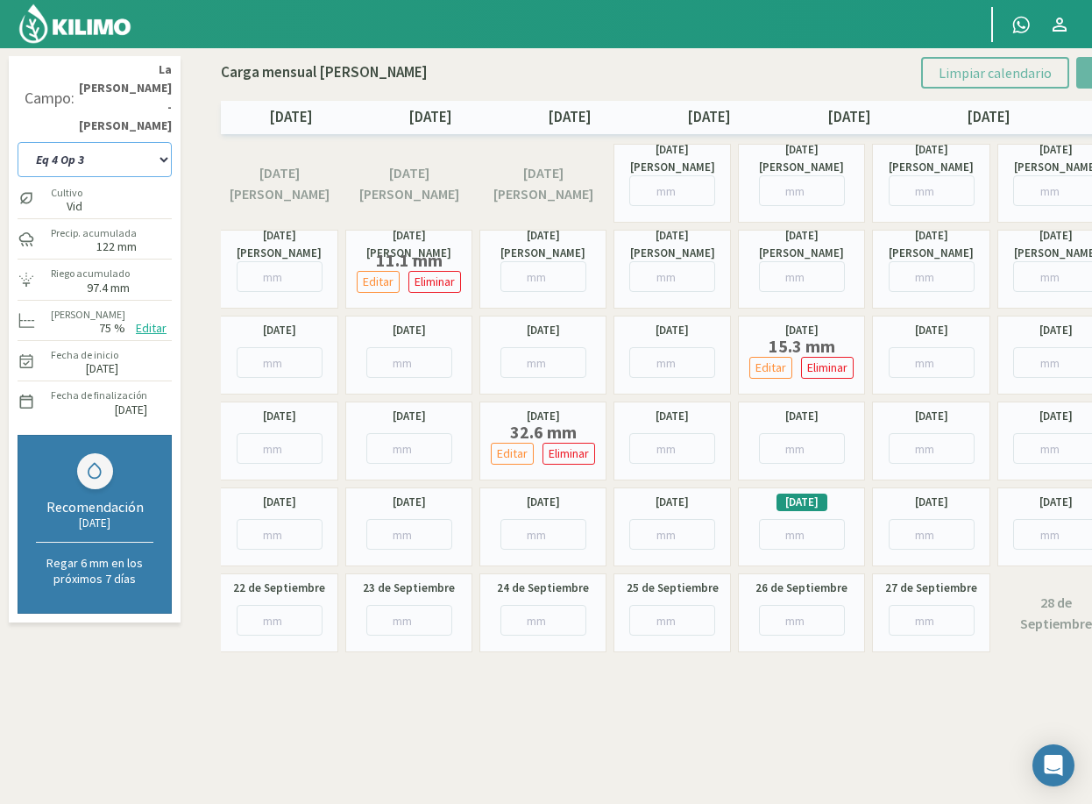
click at [44, 142] on select "Eq 1 Op 3 Eq 1 Op 4 Eq 2 Op 4 Eq3 Op1 Eq3 Op3 Eq 4 Op 1 Eq 4 Op 2 Eq 4 Op 3 Eq5…" at bounding box center [95, 159] width 154 height 35
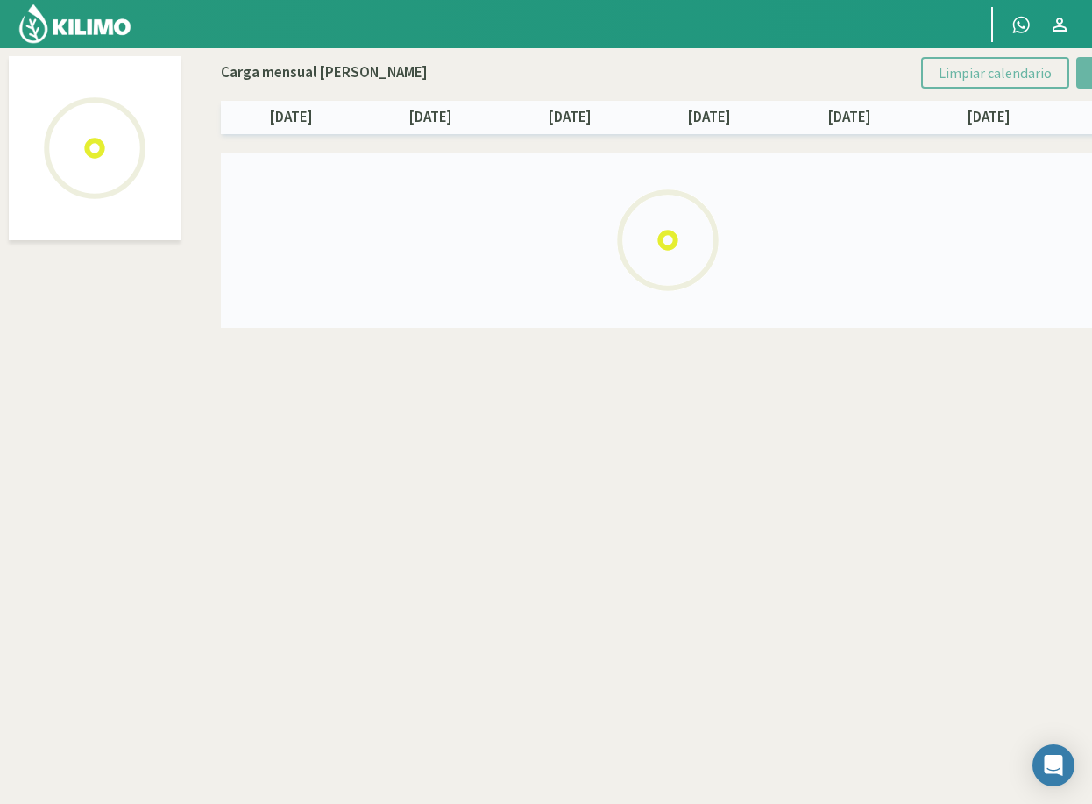
select select "6: Object"
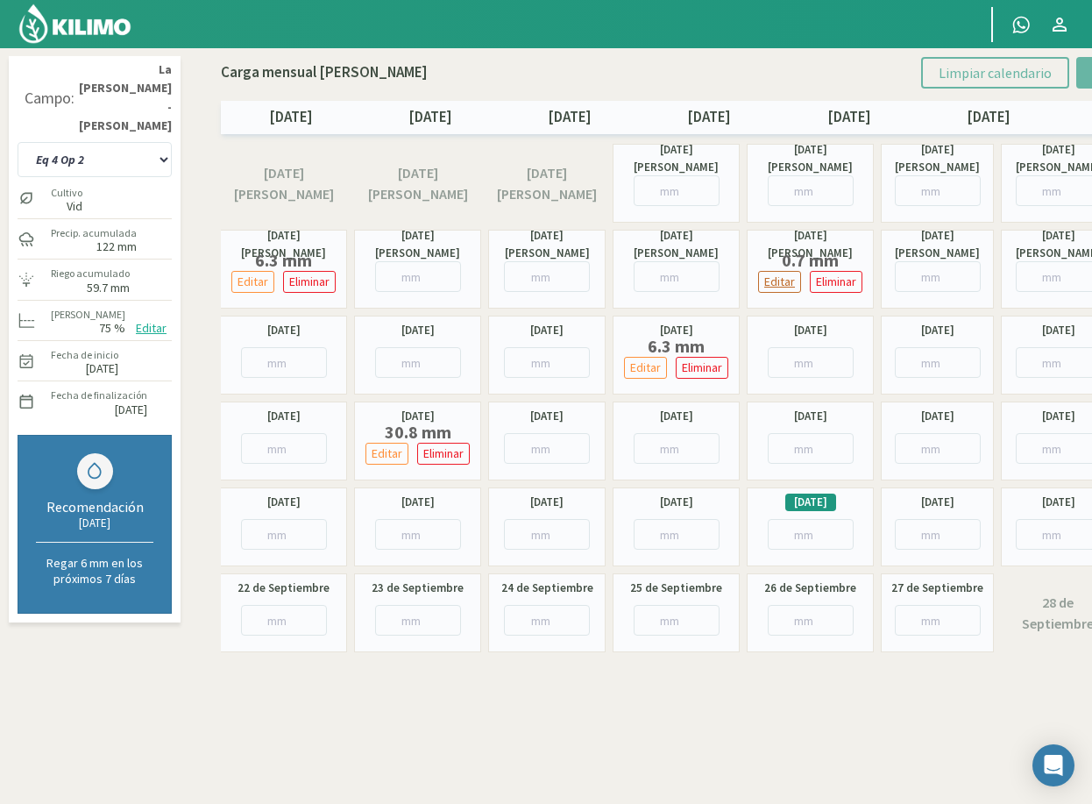
click at [776, 280] on p "Editar" at bounding box center [779, 282] width 31 height 20
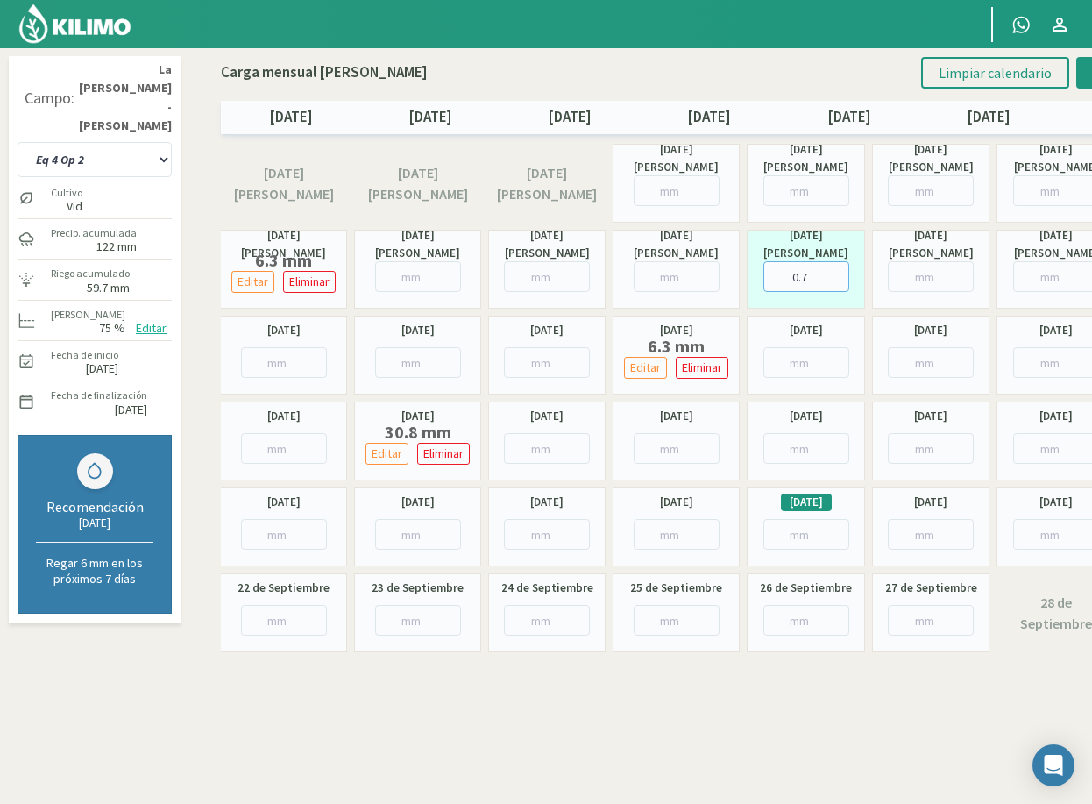
click at [815, 273] on input "0.7" at bounding box center [806, 276] width 86 height 31
type input "0"
type input "7"
type input "7.2"
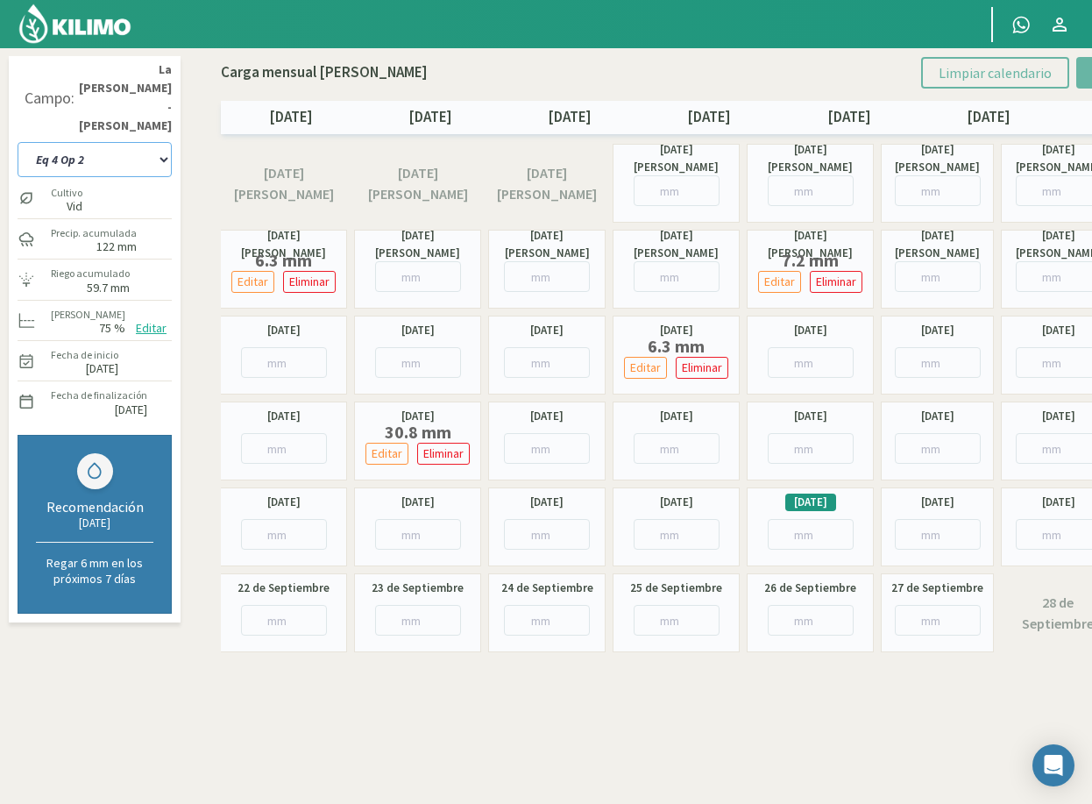
click at [74, 142] on select "Eq 1 Op 3 Eq 1 Op 4 Eq 2 Op 4 Eq3 Op1 Eq3 Op3 Eq 4 Op 1 Eq 4 Op 2 Eq 4 Op 3 Eq5…" at bounding box center [95, 159] width 154 height 35
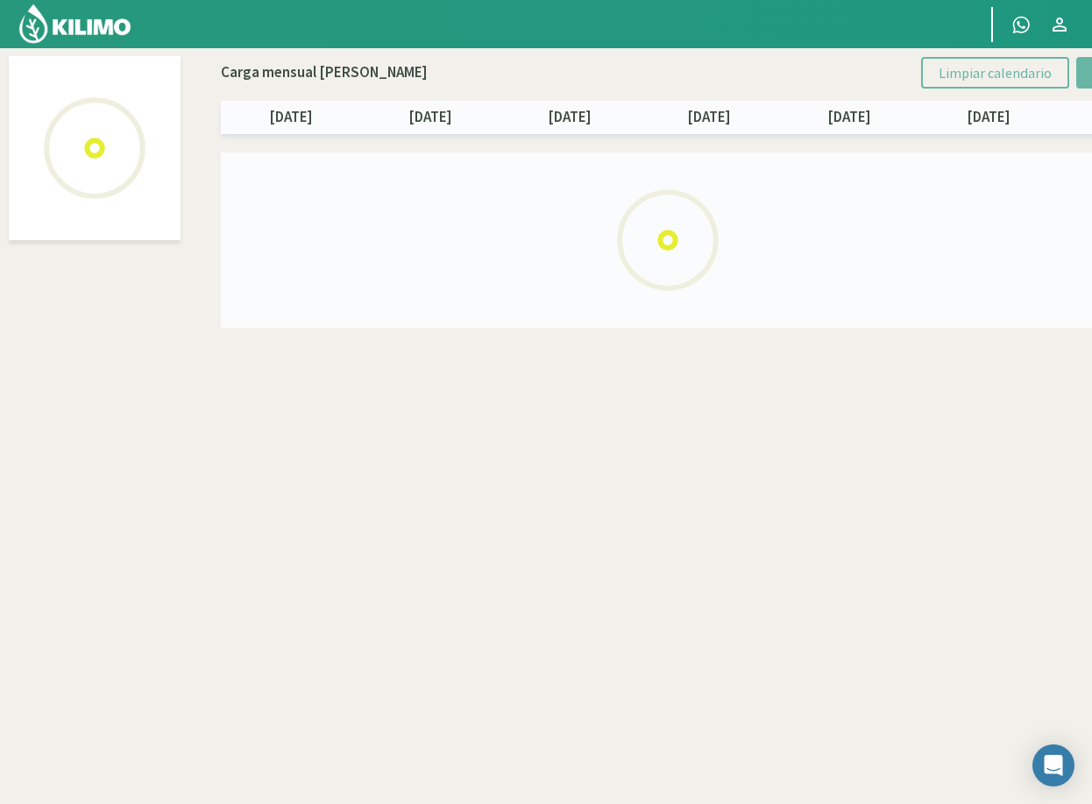
select select "5: Object"
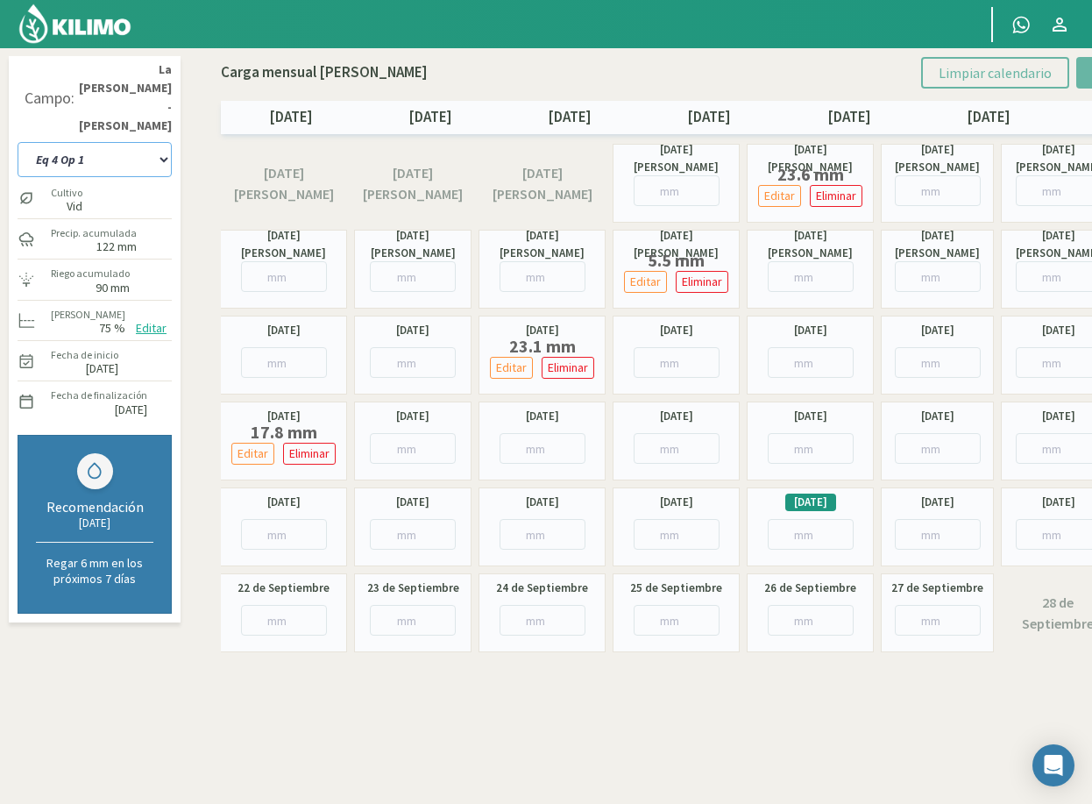
click at [94, 142] on select "Eq 1 Op 3 Eq 1 Op 4 Eq 2 Op 4 Eq3 Op1 Eq3 Op3 Eq 4 Op 1 Eq 4 Op 2 Eq 4 Op 3 Eq5…" at bounding box center [95, 159] width 154 height 35
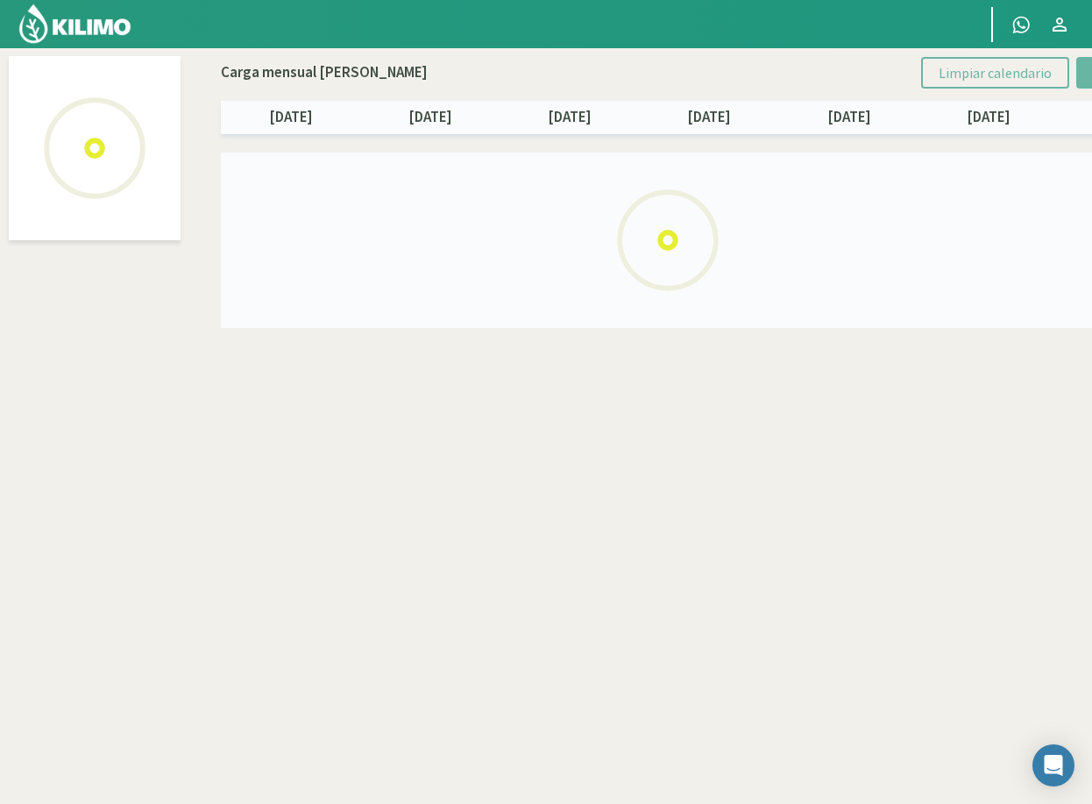
select select "8: Object"
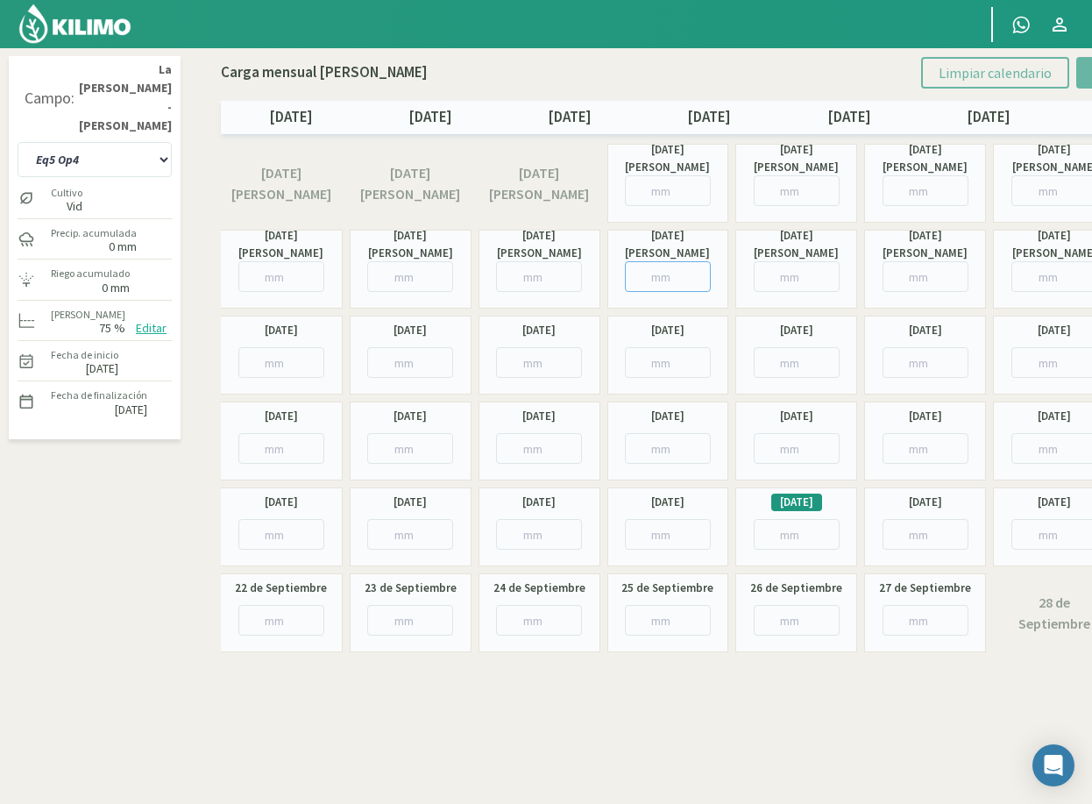
click at [637, 271] on input "number" at bounding box center [668, 276] width 86 height 31
type input "9"
type input "9.0"
click at [896, 360] on input "number" at bounding box center [925, 362] width 86 height 31
type input "11"
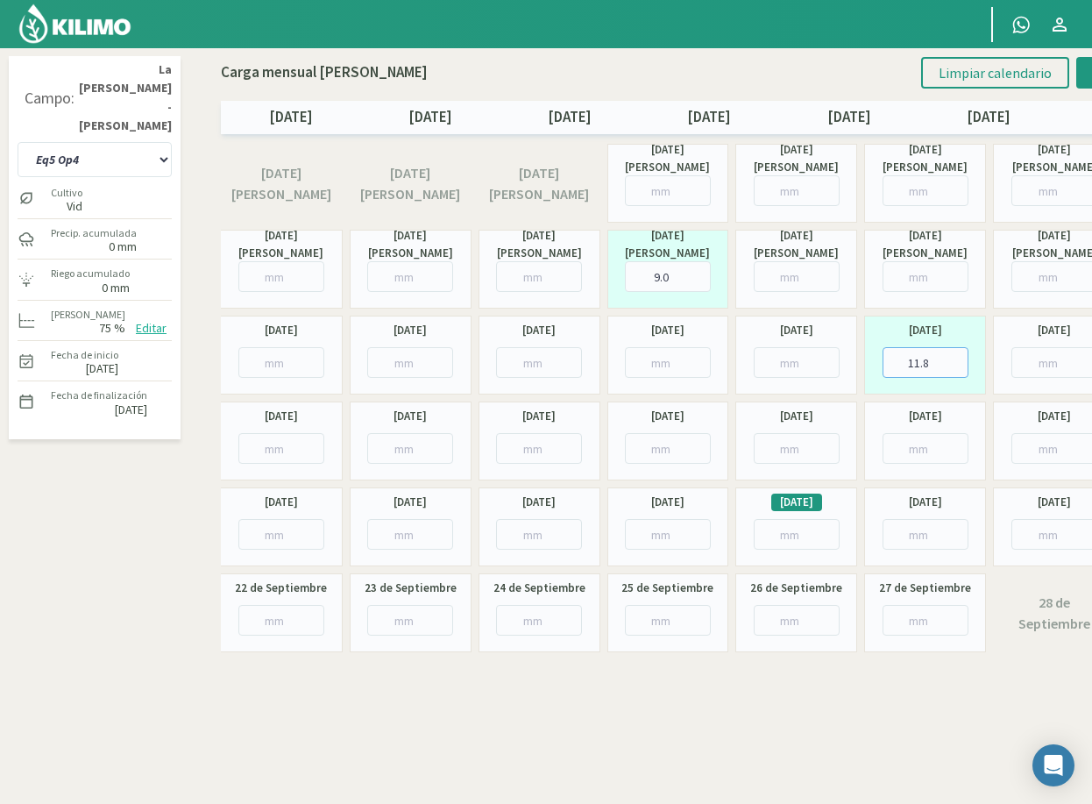
type input "11.8"
click at [652, 538] on input "number" at bounding box center [668, 534] width 86 height 31
type input "10"
type input "10.5"
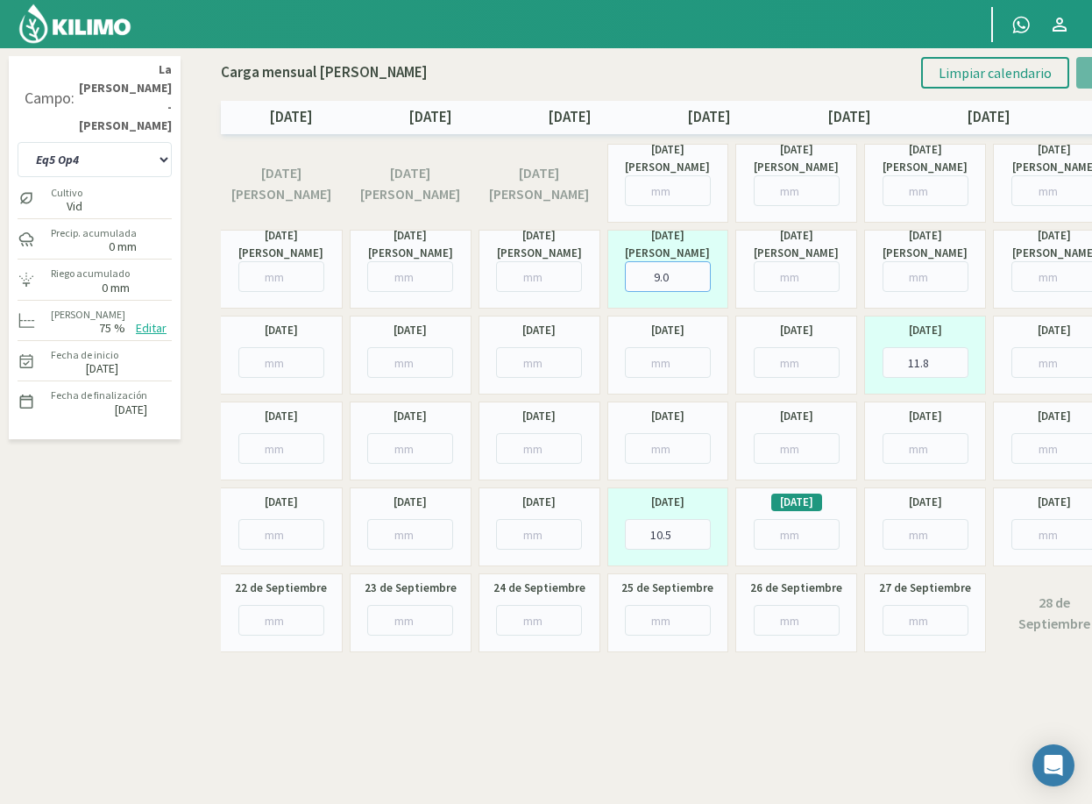
click at [668, 272] on input "9.0" at bounding box center [668, 276] width 86 height 31
type input "9"
click at [794, 280] on input "number" at bounding box center [797, 276] width 86 height 31
click at [73, 457] on div "Campo: La Celia - Eugenio Bustos Eq 1 Op 3 Eq 1 Op 4 Eq 2 Op 4 Eq3 Op1 Eq3 Op3 …" at bounding box center [94, 358] width 181 height 605
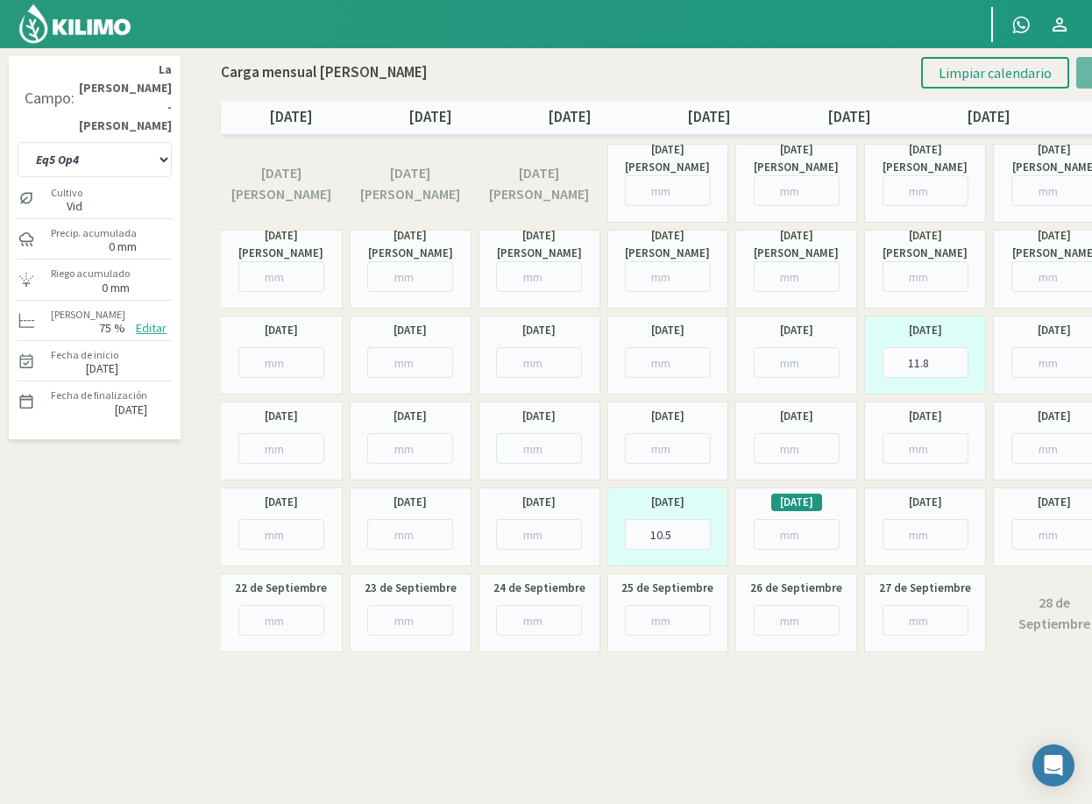
click at [104, 491] on div "Campo: La Celia - Eugenio Bustos Eq 1 Op 3 Eq 1 Op 4 Eq 2 Op 4 Eq3 Op1 Eq3 Op3 …" at bounding box center [94, 358] width 181 height 605
